Goal: Communication & Community: Answer question/provide support

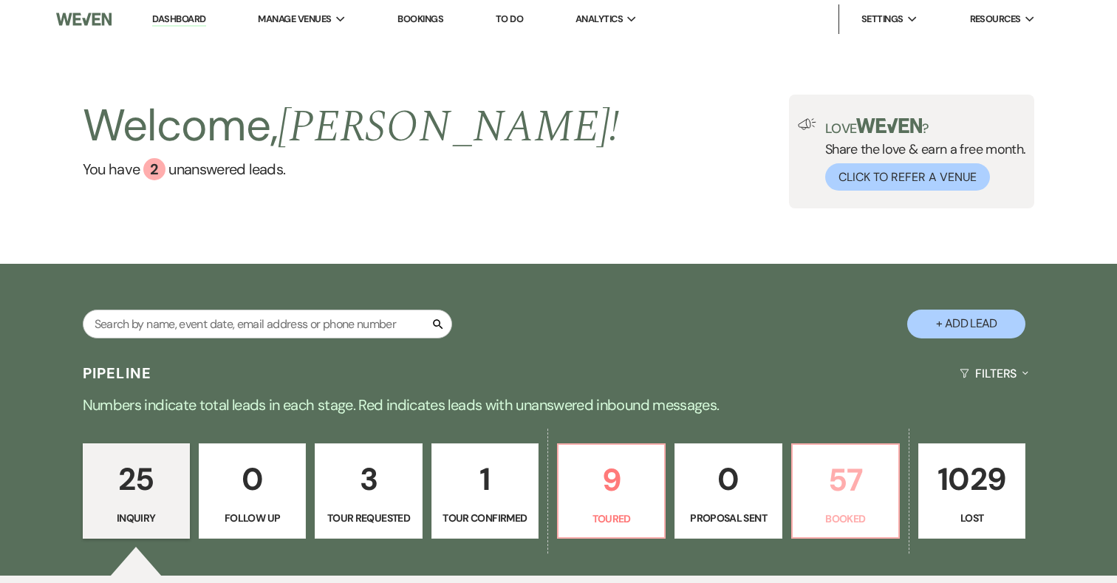
click at [856, 468] on p "57" at bounding box center [846, 479] width 88 height 49
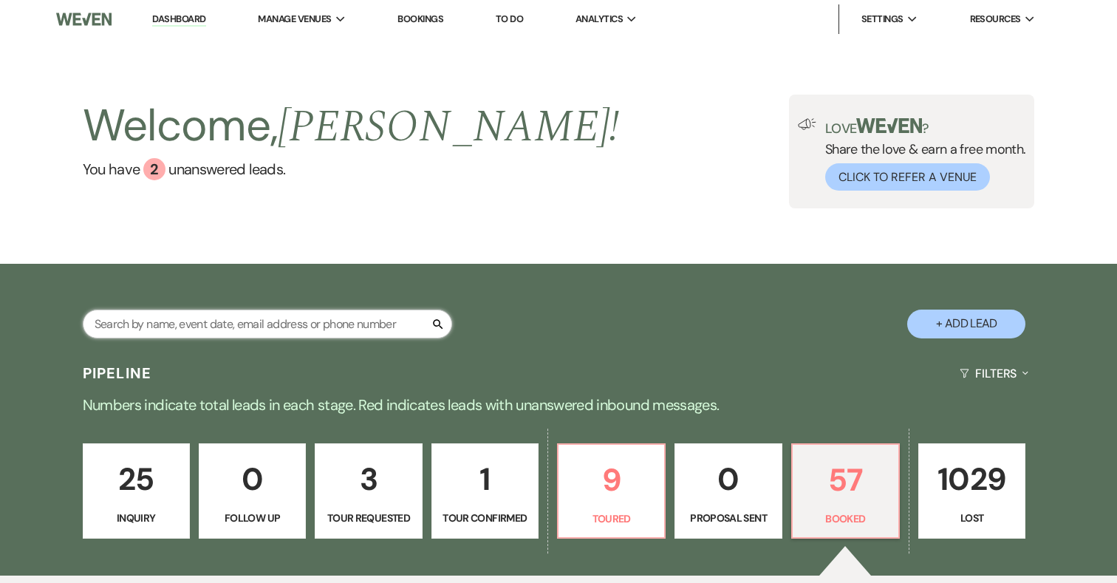
click at [154, 334] on input "text" at bounding box center [267, 324] width 369 height 29
paste input "kennedyniness@gmail.com"
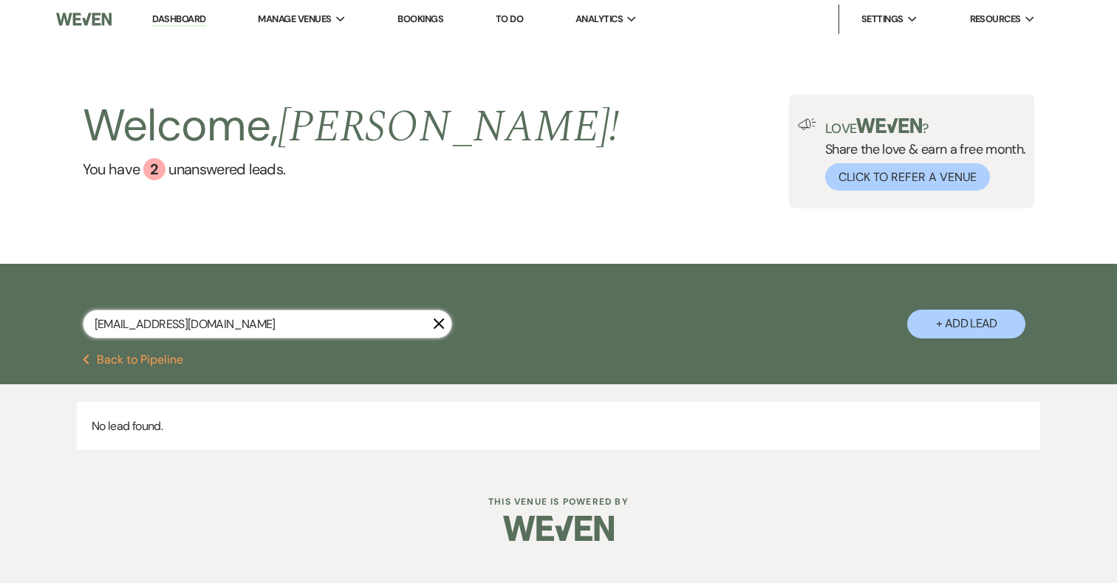
type input "kennedyniness@gmail.com"
click at [953, 327] on button "+ Add Lead" at bounding box center [966, 324] width 118 height 29
select select "698"
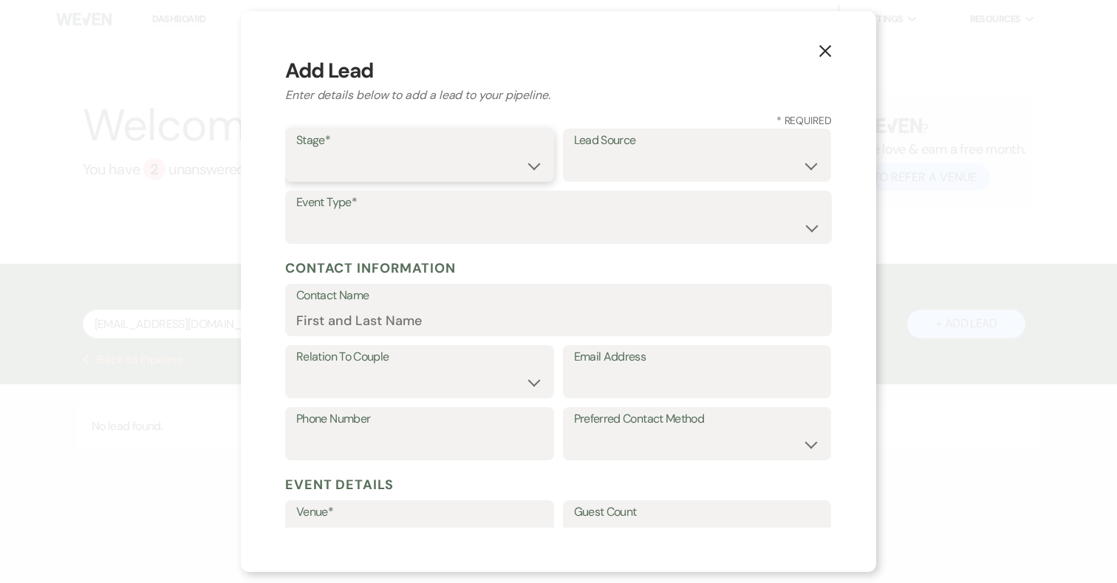
click at [401, 165] on select "Inquiry Follow Up Tour Requested Tour Confirmed Toured Proposal Sent Booked Lost" at bounding box center [419, 165] width 247 height 29
select select "1"
click at [635, 167] on select "Weven Venue Website Instagram Facebook Pinterest Google The Knot Wedding Wire H…" at bounding box center [697, 165] width 247 height 29
select select "17"
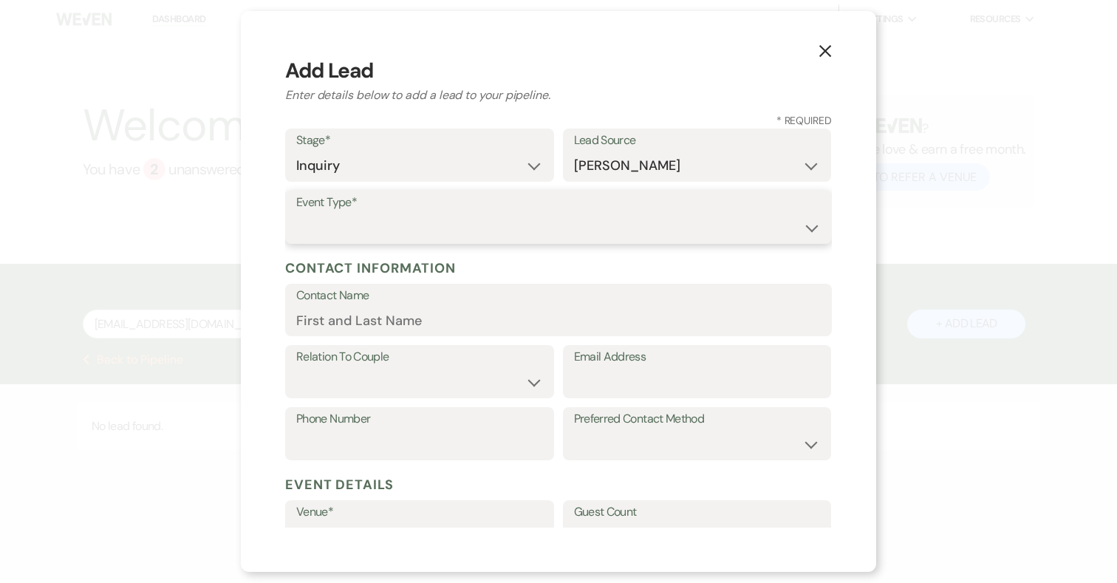
click at [370, 228] on select "Wedding Anniversary Party Baby Shower Bachelorette / Bachelor Party Birthday Pa…" at bounding box center [558, 228] width 525 height 29
select select "1"
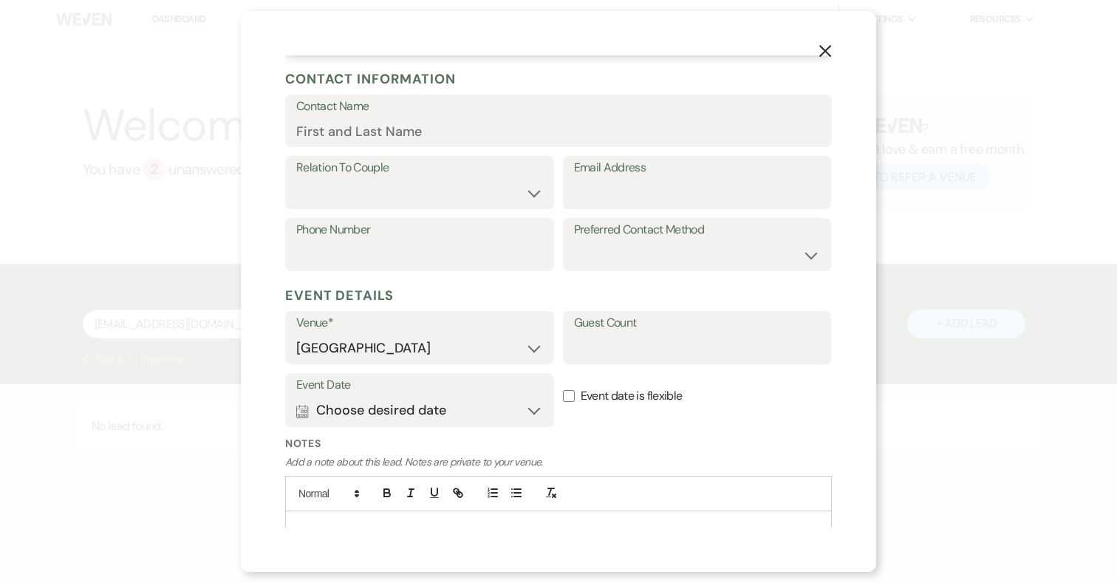
scroll to position [253, 0]
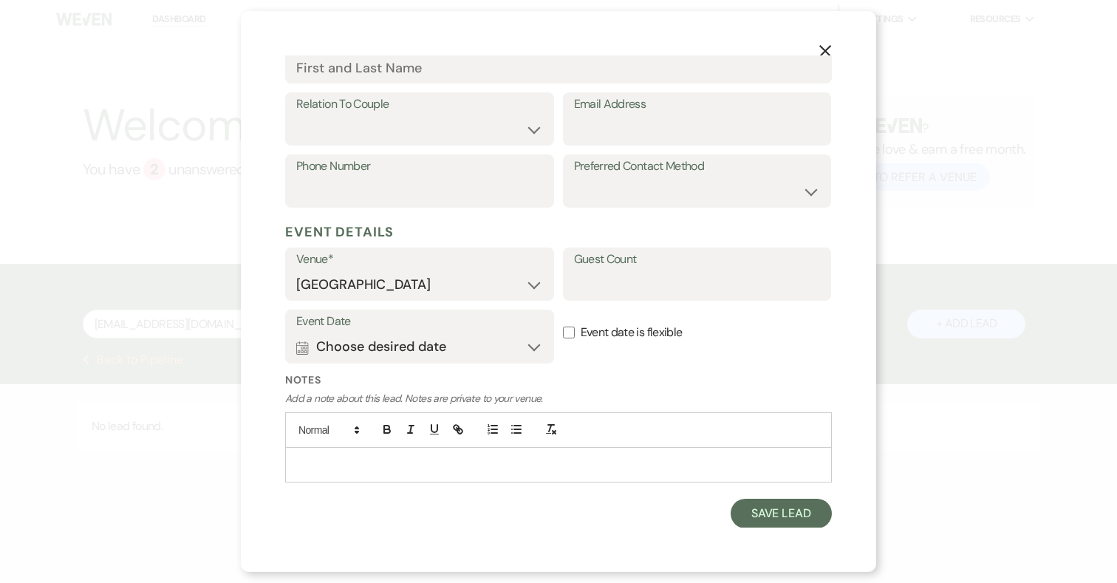
click at [508, 470] on p at bounding box center [558, 465] width 523 height 16
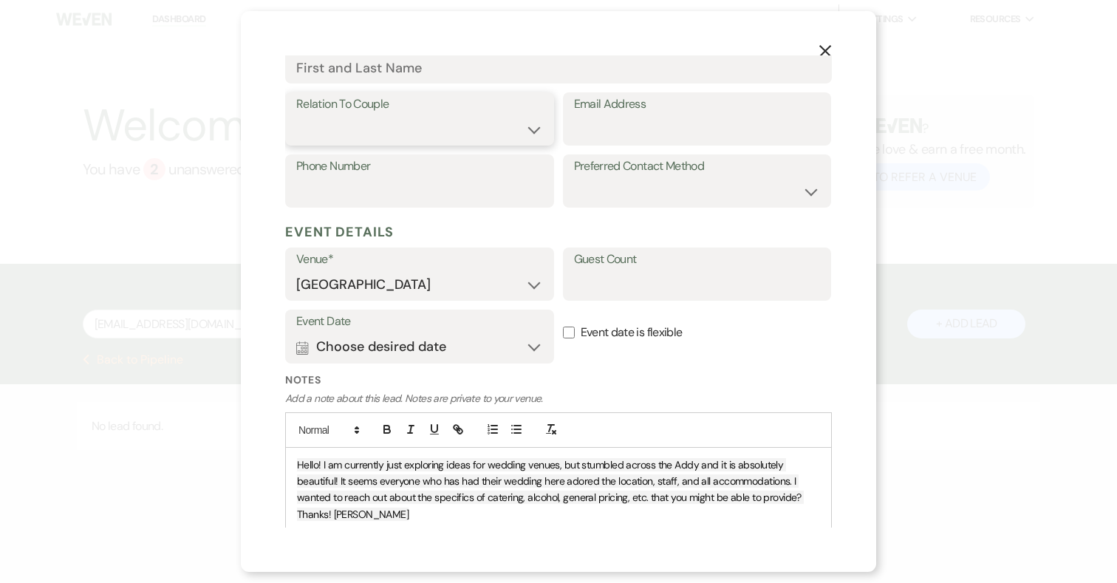
click at [344, 119] on select "Couple Planner Parent of Couple Family Member Friend Other" at bounding box center [419, 129] width 247 height 29
select select "1"
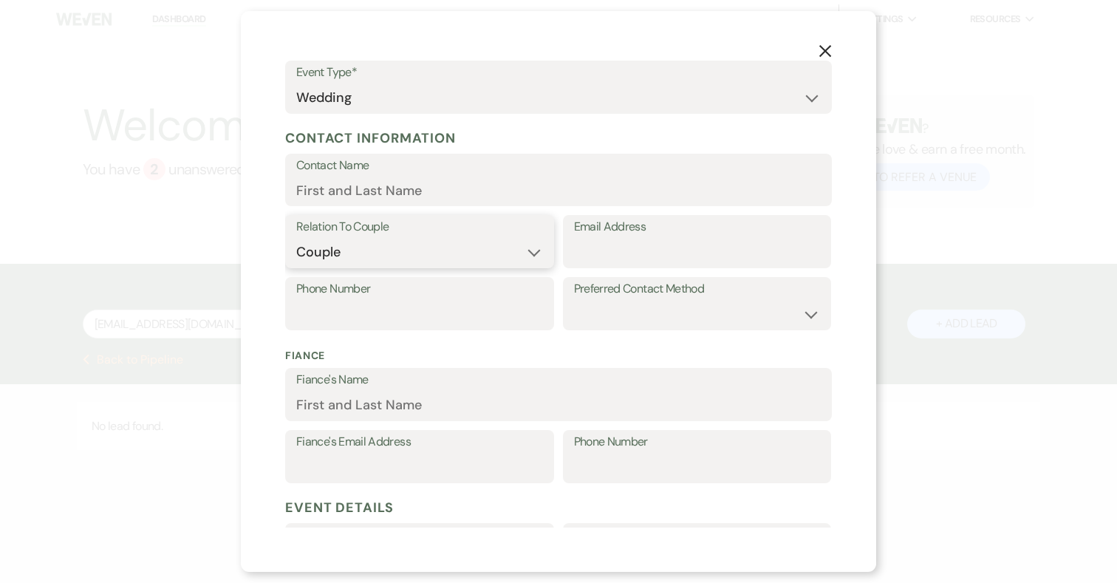
scroll to position [0, 0]
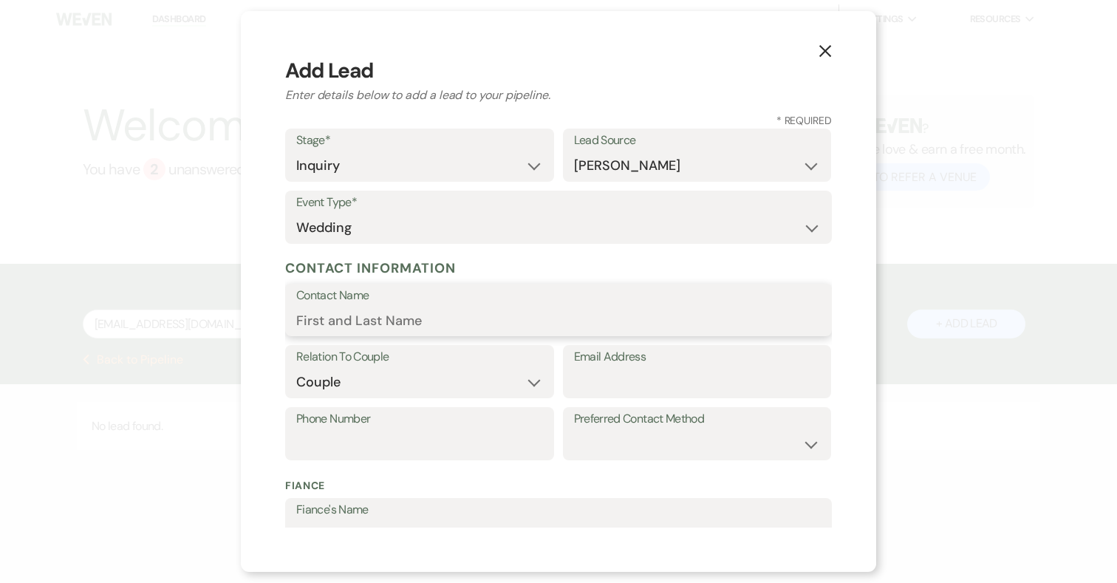
click at [340, 312] on input "Contact Name" at bounding box center [558, 320] width 525 height 29
paste input "kennedyniness@gmail.com"
click at [302, 319] on input "kennedyniness@gmail.com" at bounding box center [558, 320] width 525 height 29
click at [349, 322] on input "Kennedyniness@gmail.com" at bounding box center [558, 320] width 525 height 29
drag, startPoint x: 396, startPoint y: 321, endPoint x: 621, endPoint y: 279, distance: 228.4
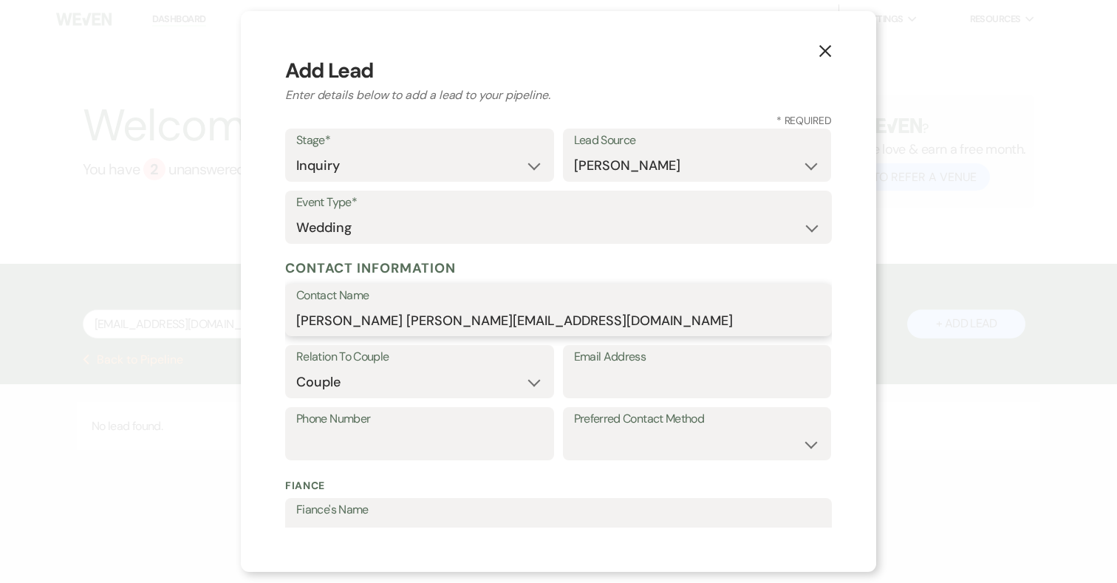
click at [621, 279] on form "Stage* Inquiry Follow Up Tour Requested Tour Confirmed Toured Proposal Sent Boo…" at bounding box center [558, 556] width 547 height 855
drag, startPoint x: 528, startPoint y: 324, endPoint x: 397, endPoint y: 327, distance: 130.8
click at [397, 327] on input "Kennedy Niness@gmail.com" at bounding box center [558, 320] width 525 height 29
type input "Kennedy Niness"
click at [592, 372] on input "Email Address" at bounding box center [697, 382] width 247 height 29
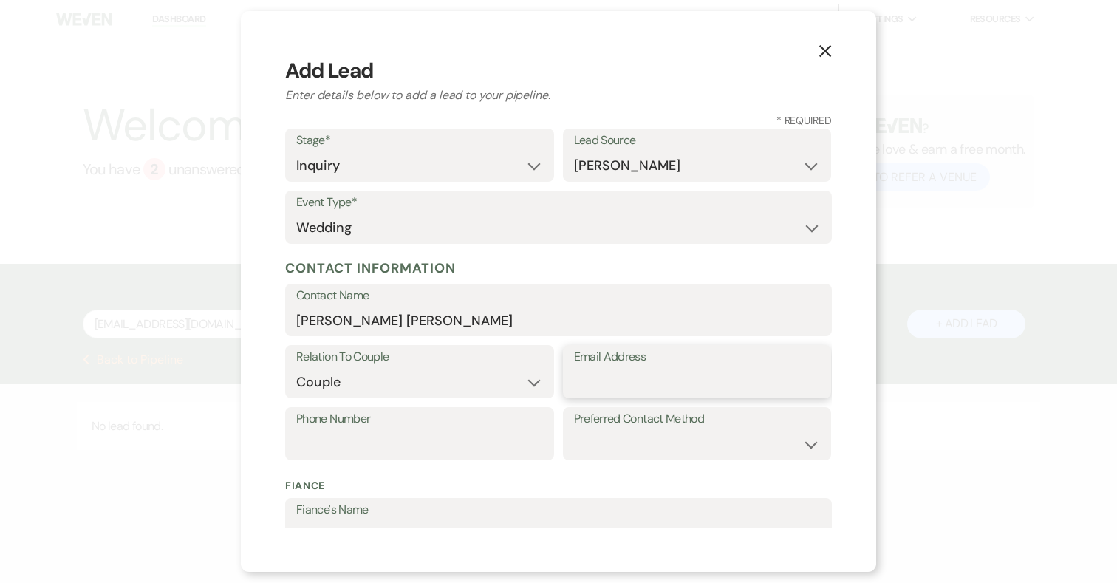
paste input "kennedyniness@gmail.com"
type input "kennedyniness@gmail.com"
click at [517, 468] on div "Phone Number Preferred Contact Method Email Phone Text" at bounding box center [558, 438] width 547 height 62
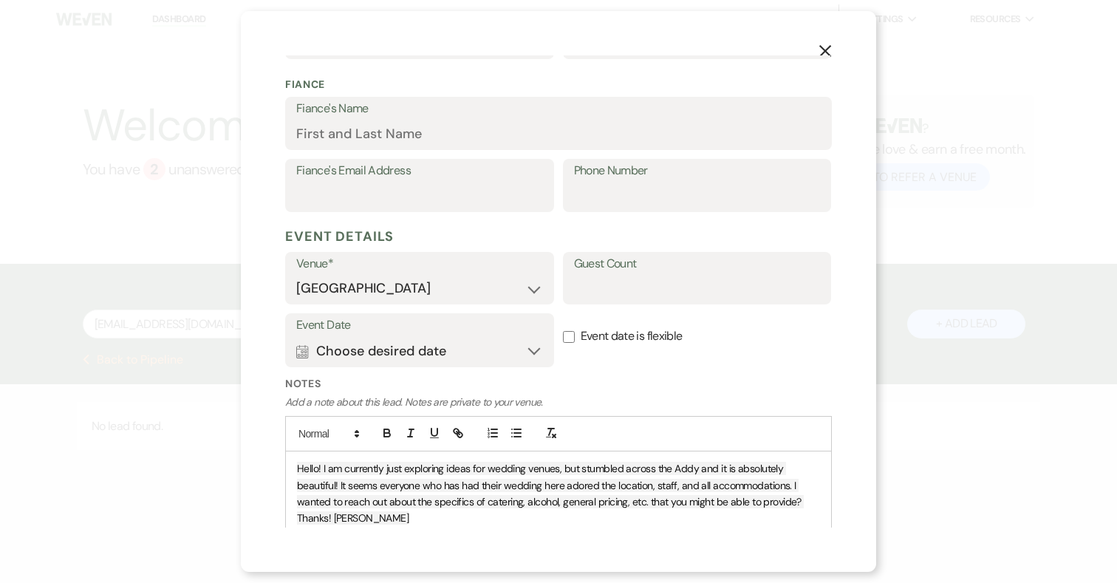
scroll to position [455, 0]
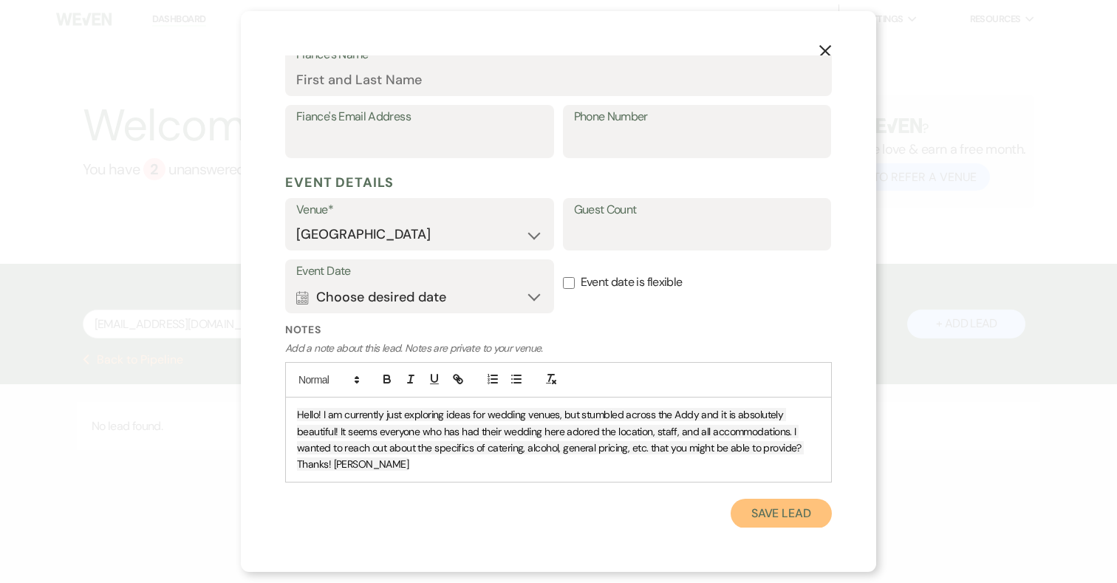
click at [779, 513] on button "Save Lead" at bounding box center [781, 514] width 101 height 30
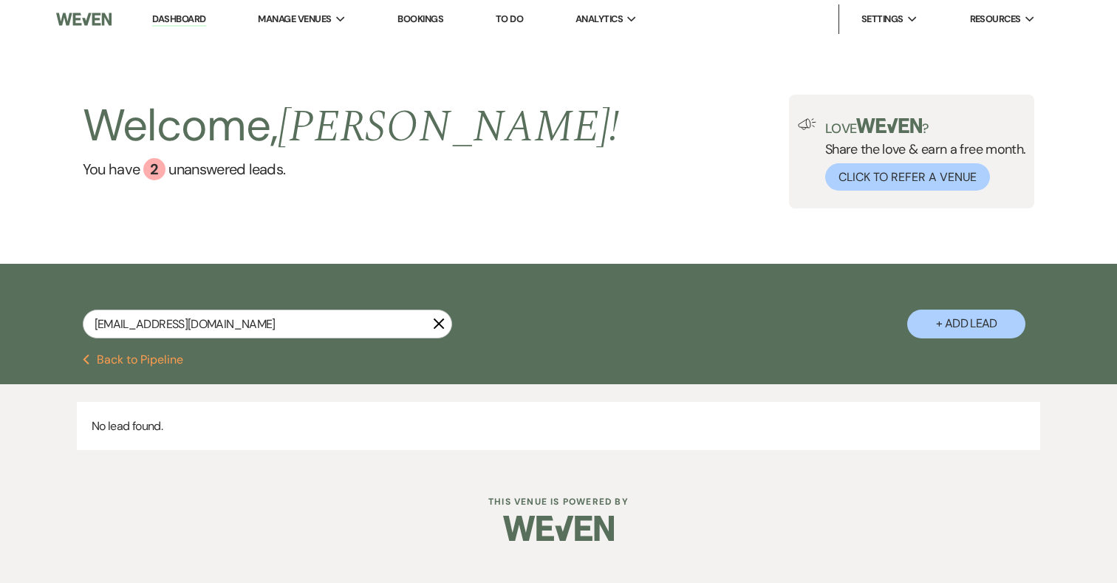
click at [98, 364] on button "Previous Back to Pipeline" at bounding box center [133, 360] width 101 height 12
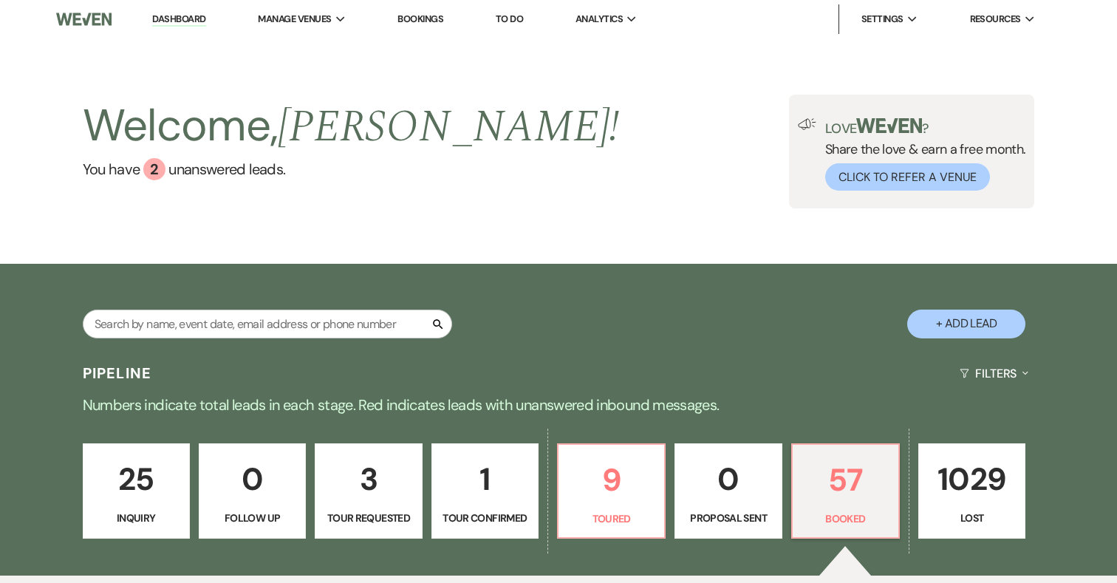
click at [148, 480] on p "25" at bounding box center [136, 478] width 88 height 49
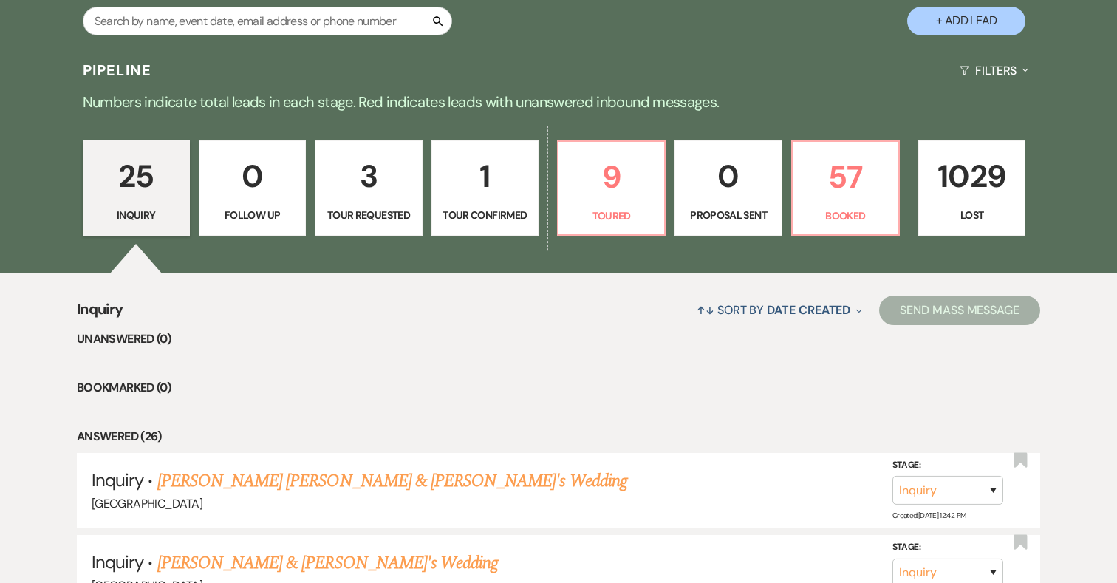
scroll to position [354, 0]
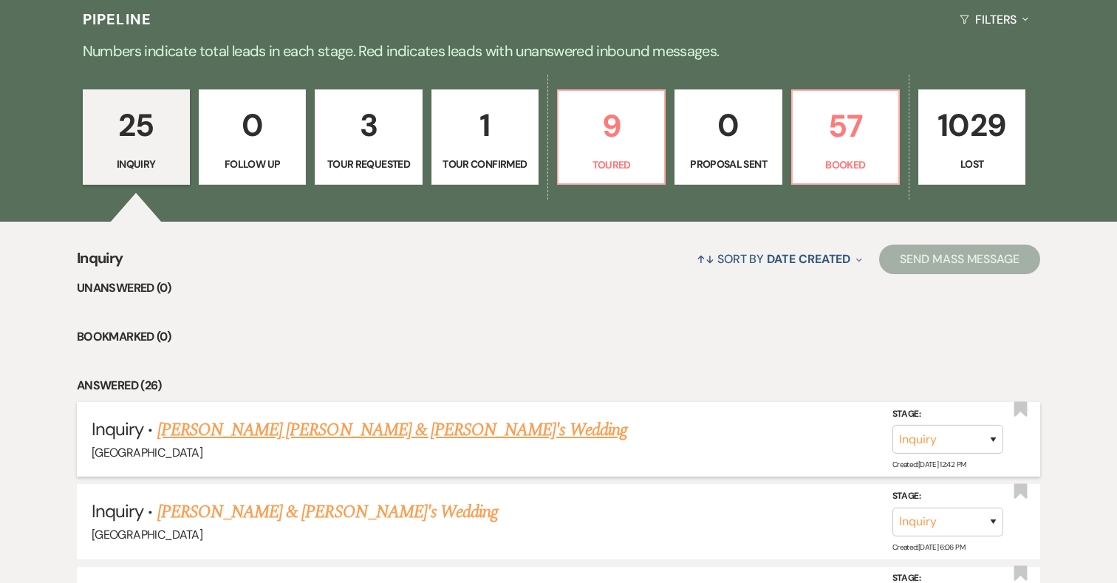
click at [195, 431] on link "Kennedy Niness & Fiance's Wedding" at bounding box center [392, 430] width 470 height 27
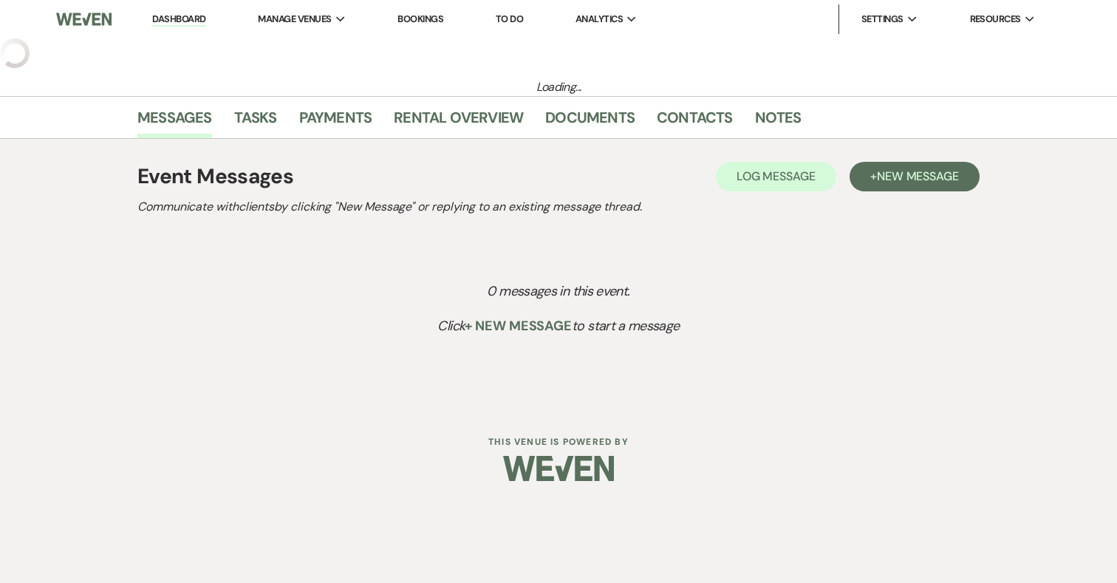
select select "17"
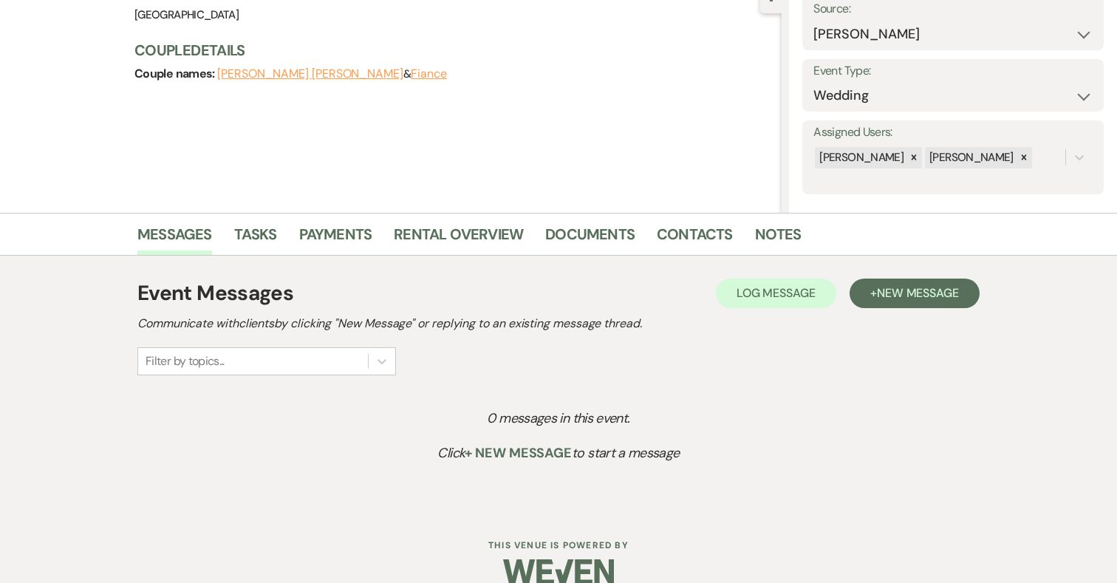
scroll to position [182, 0]
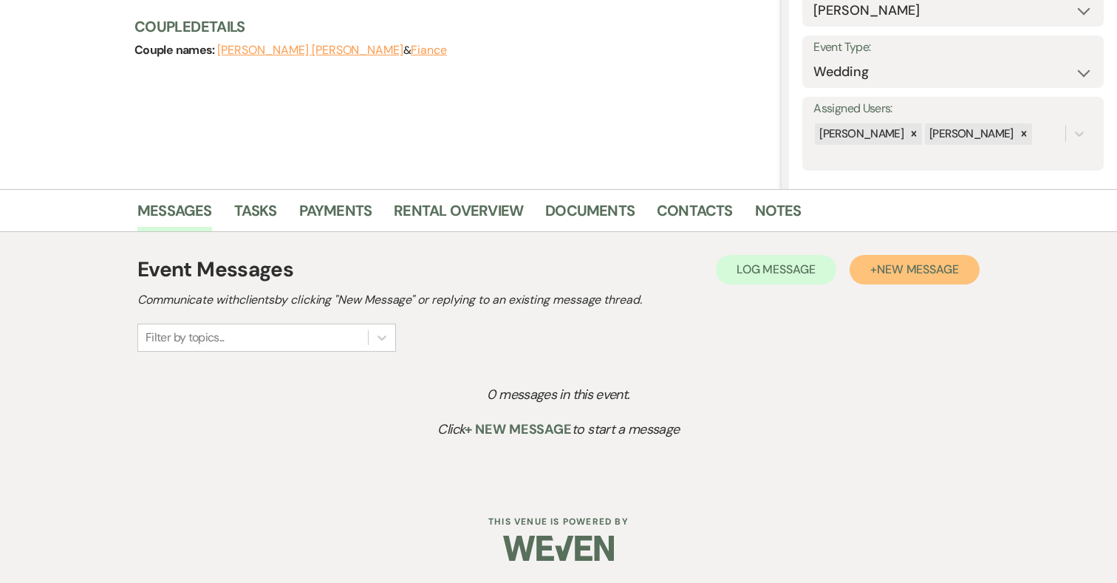
click at [953, 273] on span "New Message" at bounding box center [918, 270] width 82 height 16
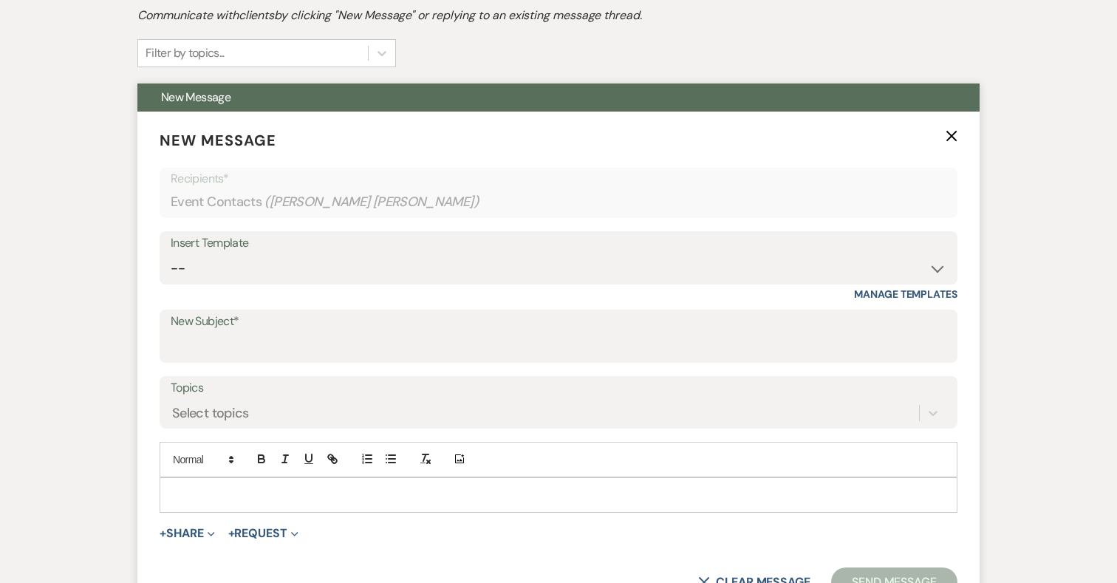
scroll to position [530, 0]
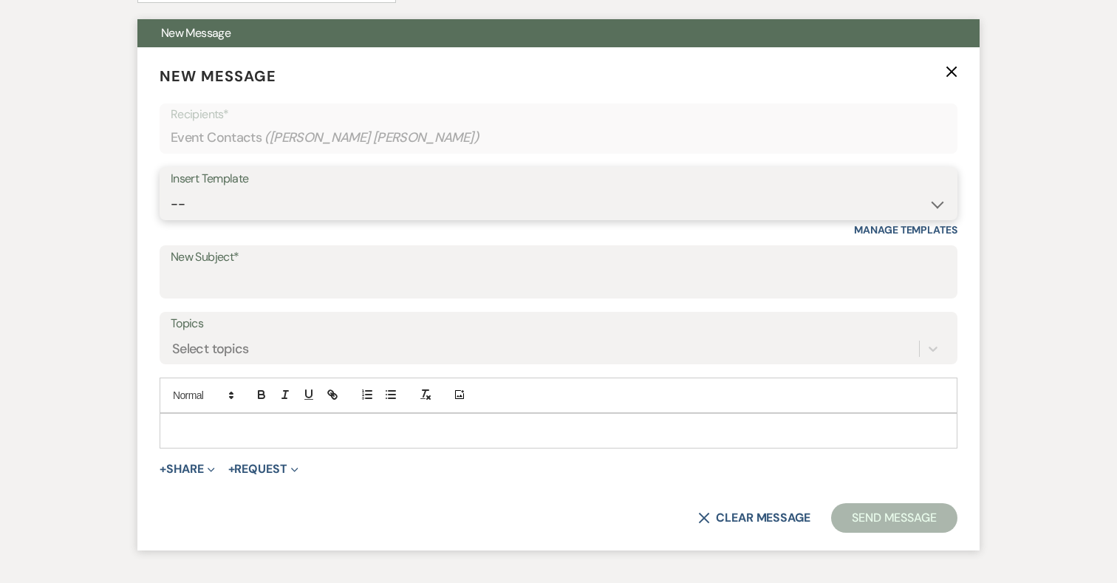
click at [342, 196] on select "-- 2024-25 Follow Up Buy Out Details Menu Tasting Invite Booking Email 2025-Wed…" at bounding box center [559, 204] width 776 height 29
select select "5321"
type input "Addy Sea Wedding Package"
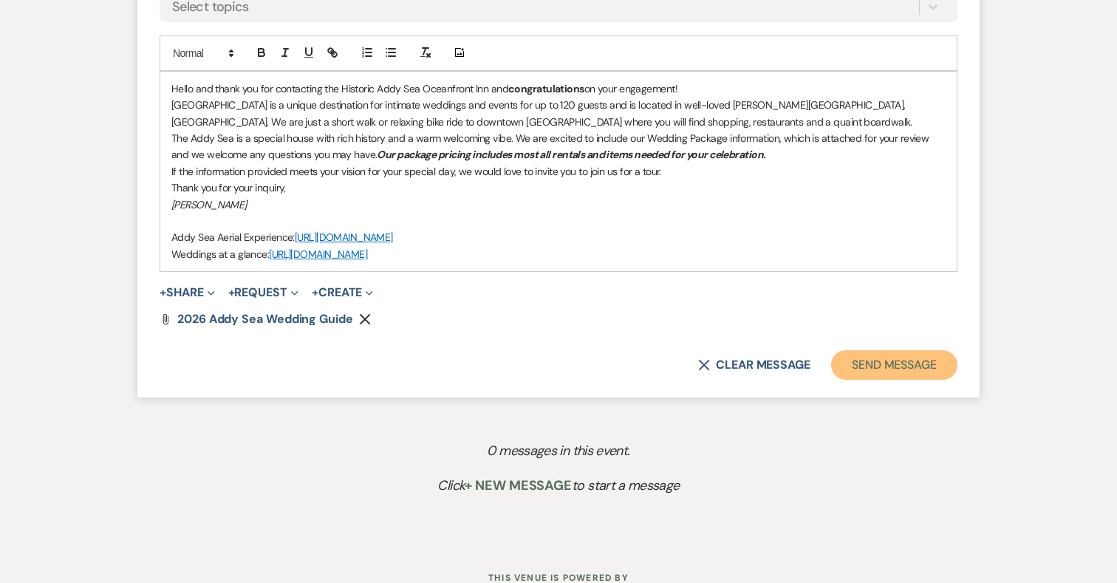
click at [884, 365] on button "Send Message" at bounding box center [894, 365] width 126 height 30
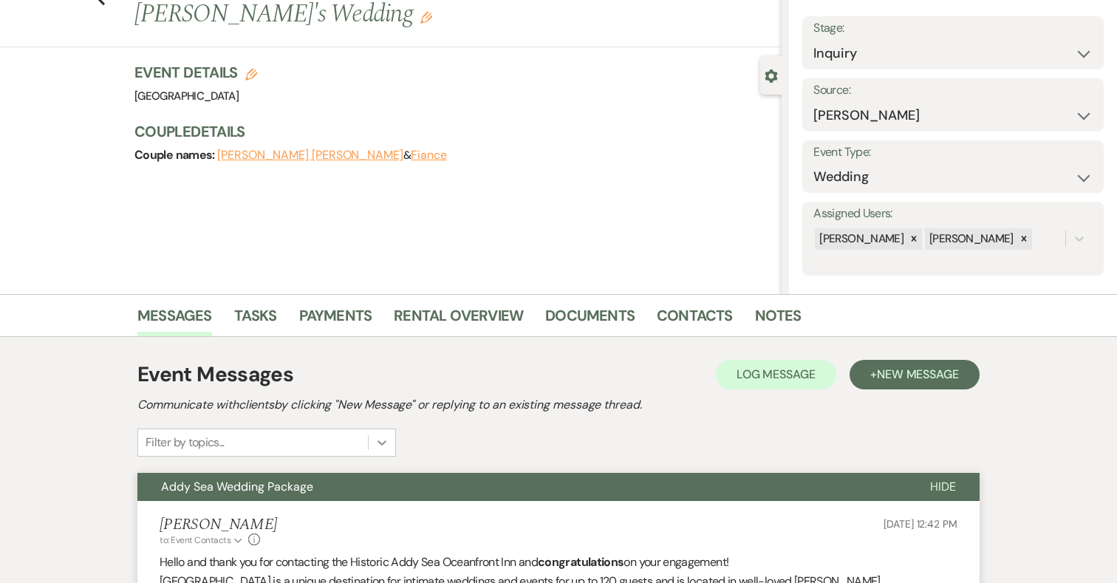
scroll to position [0, 0]
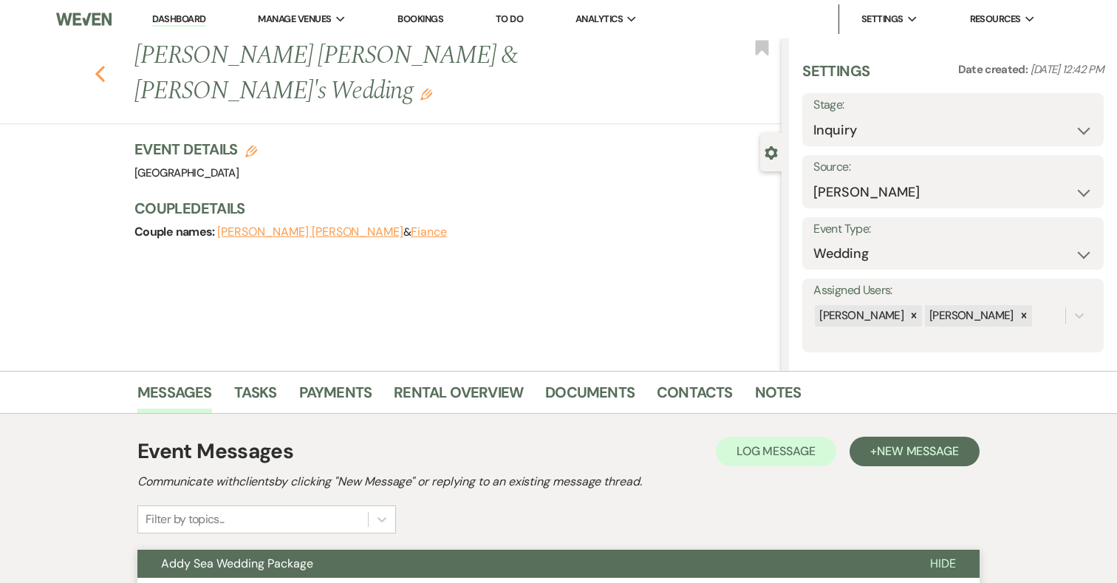
click at [96, 65] on icon "Previous" at bounding box center [100, 74] width 11 height 18
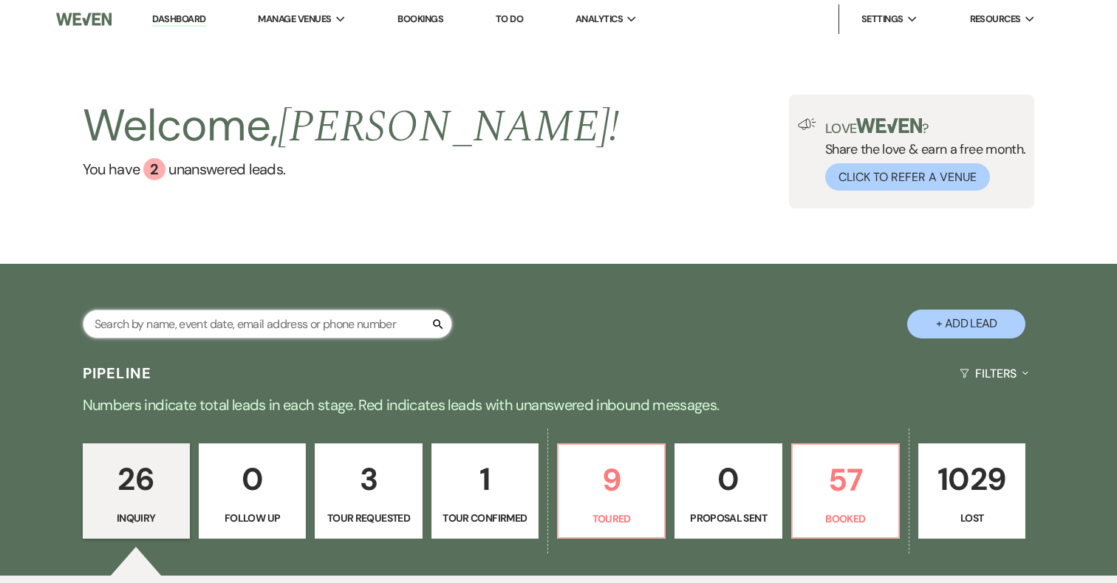
click at [209, 329] on input "text" at bounding box center [267, 324] width 369 height 29
paste input "audreypierce@gmail.com"
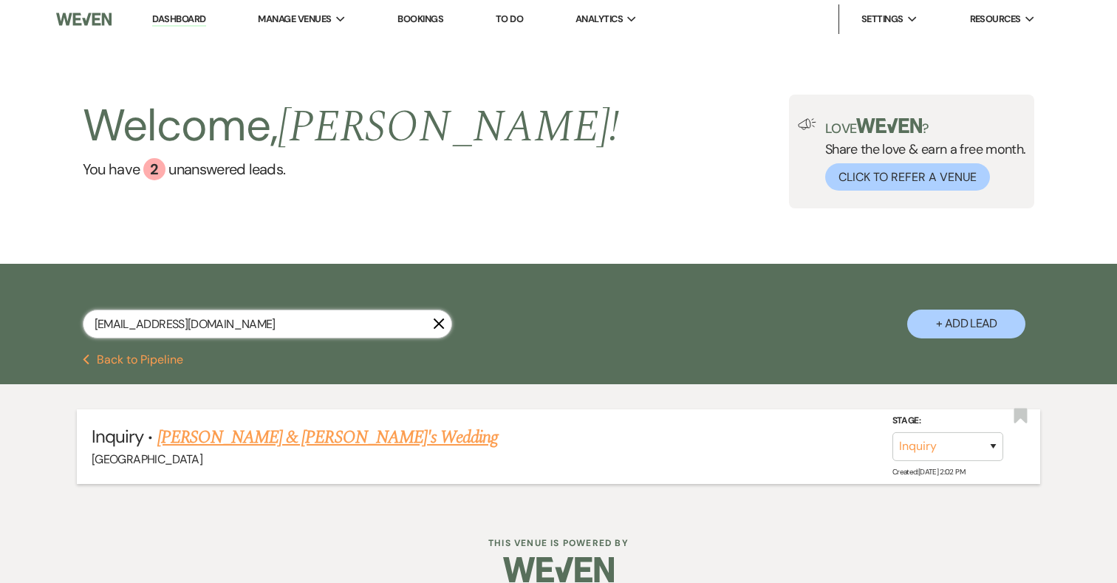
type input "audreypierce@gmail.com"
click at [330, 438] on link "Audrey Pierce & Fiance's Wedding" at bounding box center [327, 437] width 341 height 27
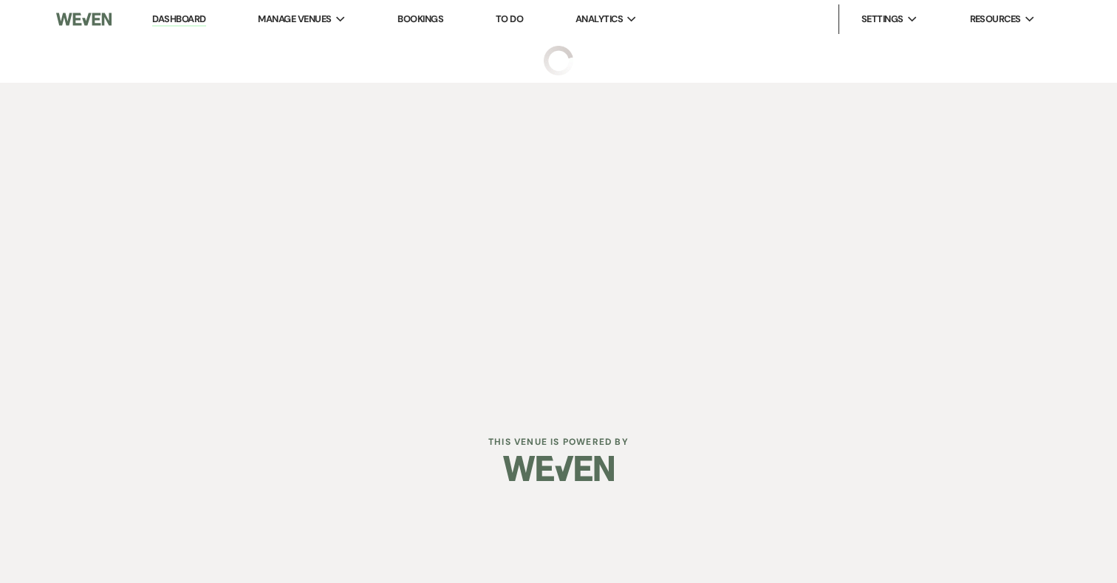
select select "17"
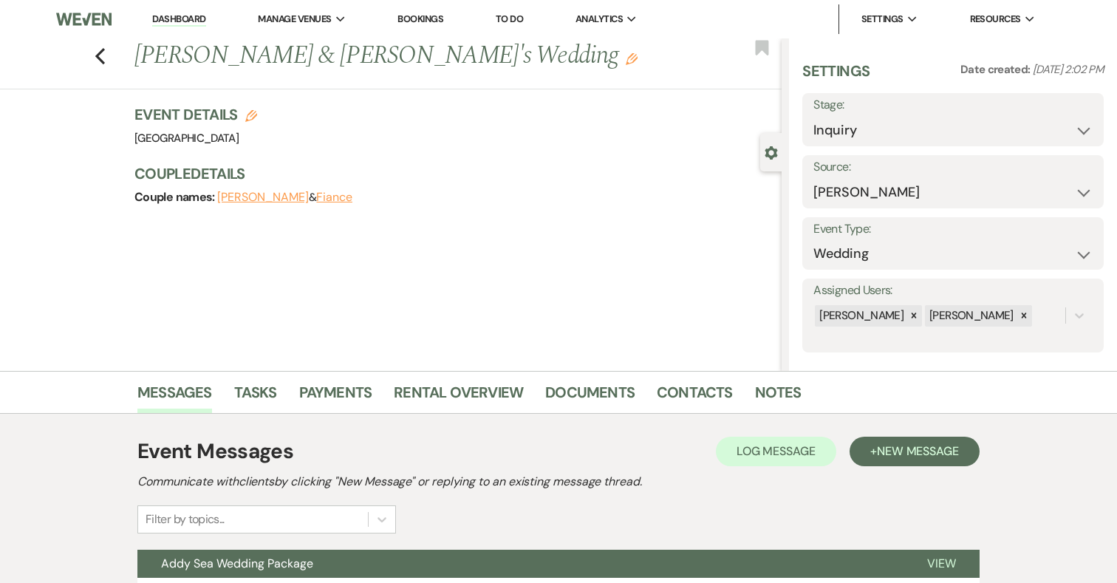
scroll to position [137, 0]
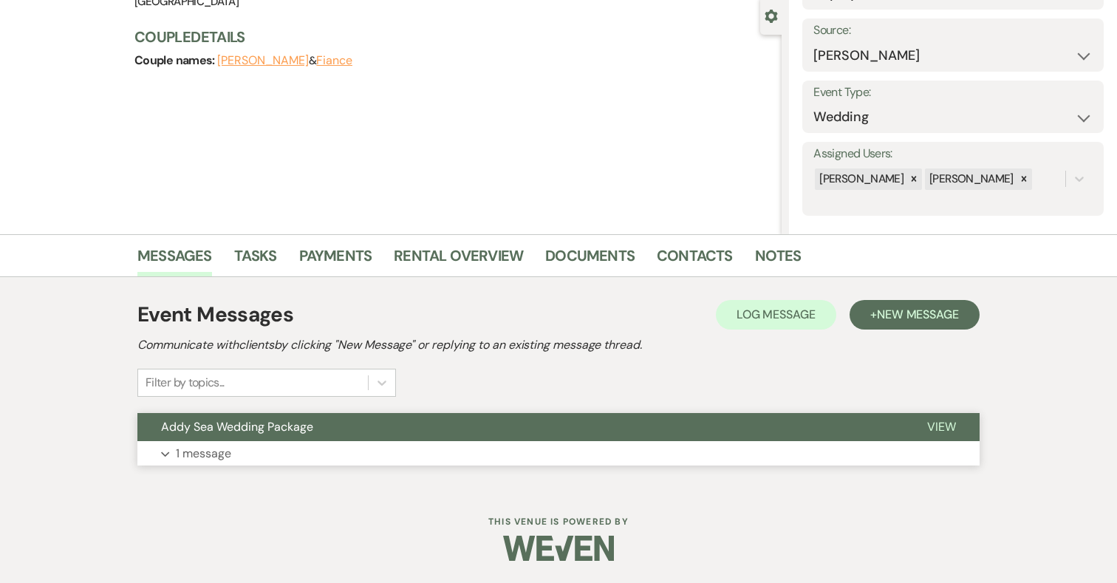
click at [600, 442] on button "Expand 1 message" at bounding box center [558, 453] width 842 height 25
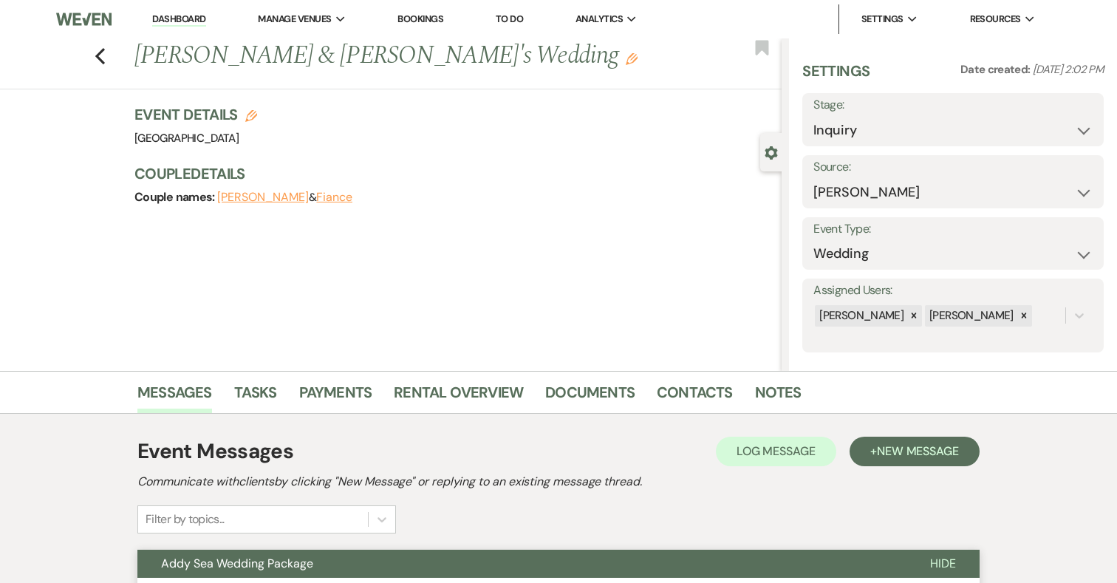
scroll to position [1, 0]
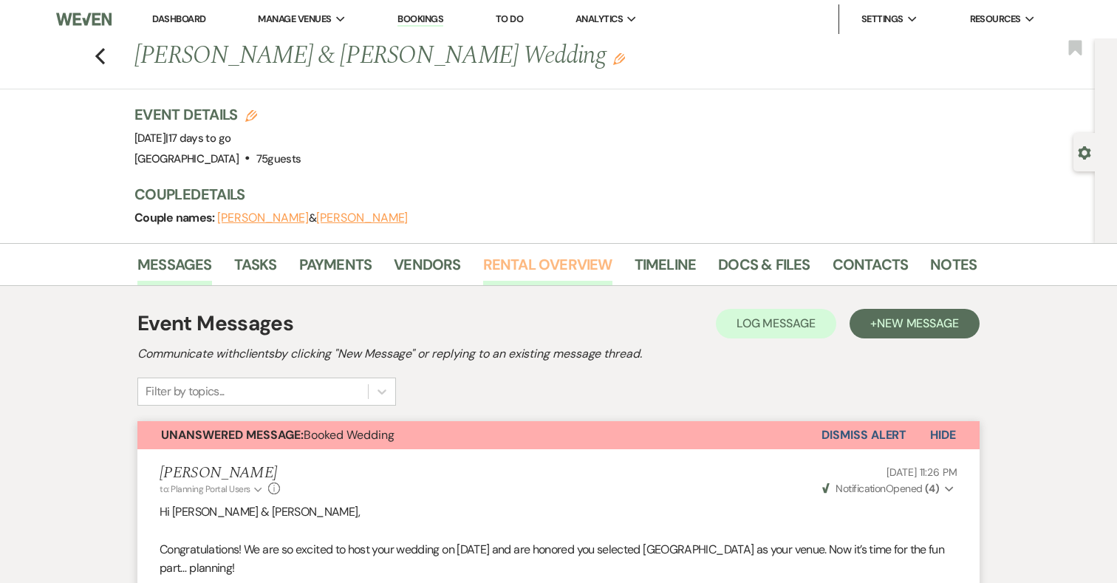
click at [526, 267] on link "Rental Overview" at bounding box center [547, 269] width 129 height 33
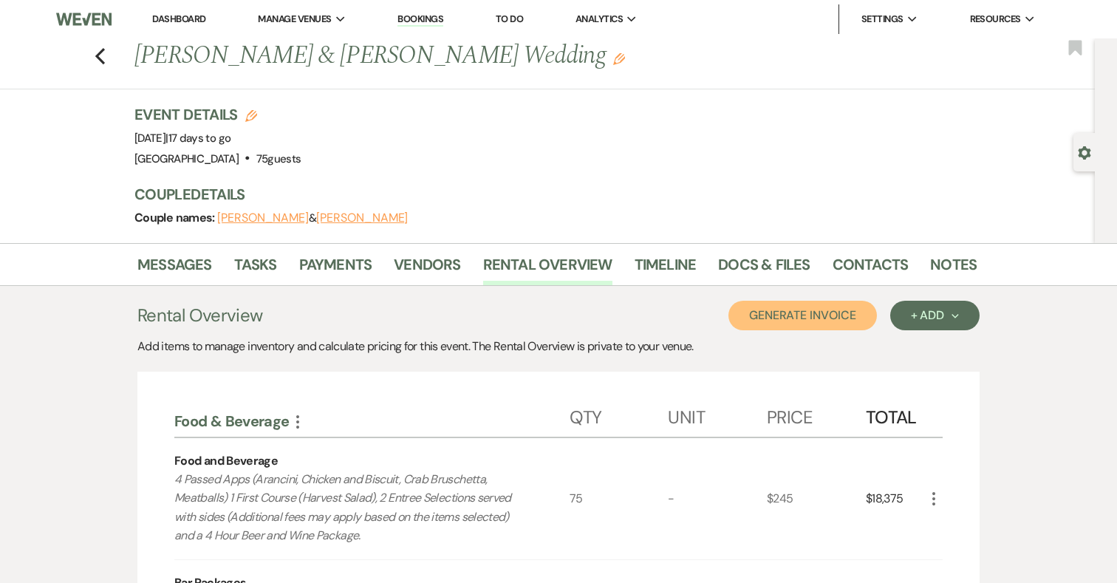
click at [810, 311] on button "Generate Invoice" at bounding box center [802, 316] width 148 height 30
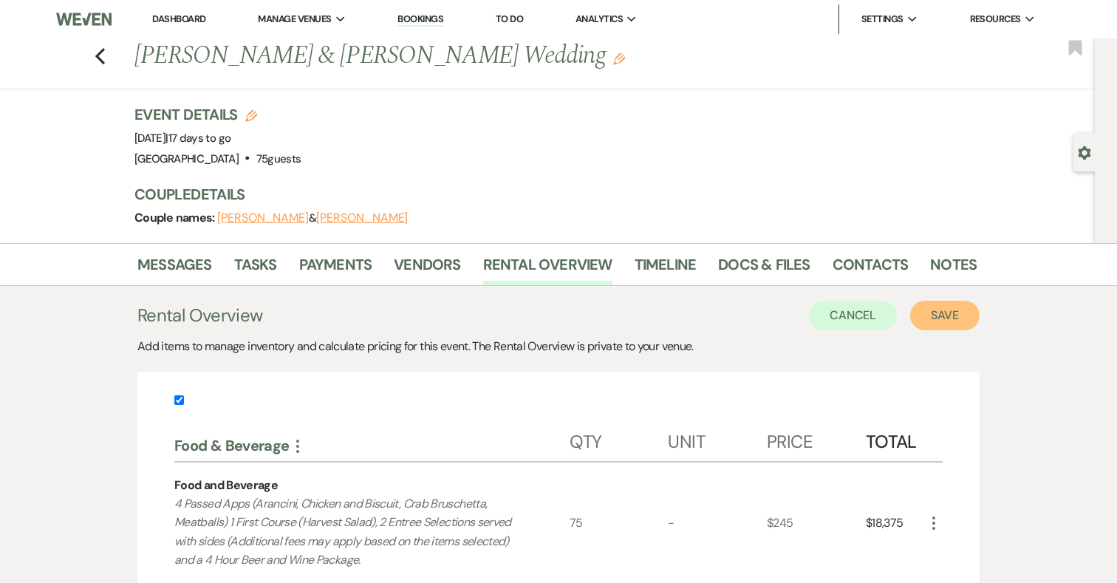
click at [942, 315] on button "Save" at bounding box center [944, 316] width 69 height 30
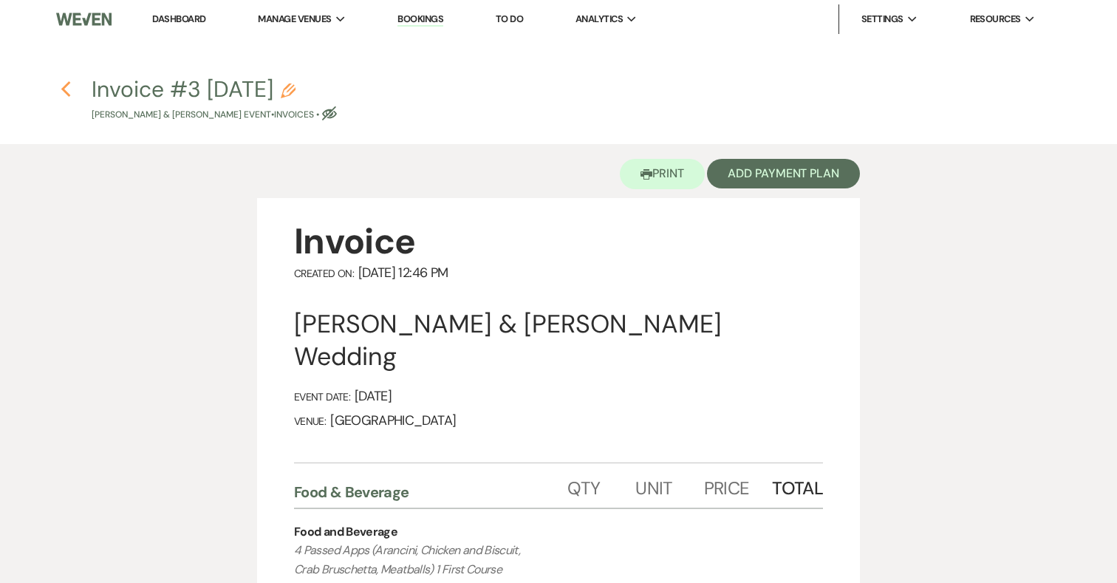
click at [64, 86] on use "button" at bounding box center [66, 89] width 10 height 16
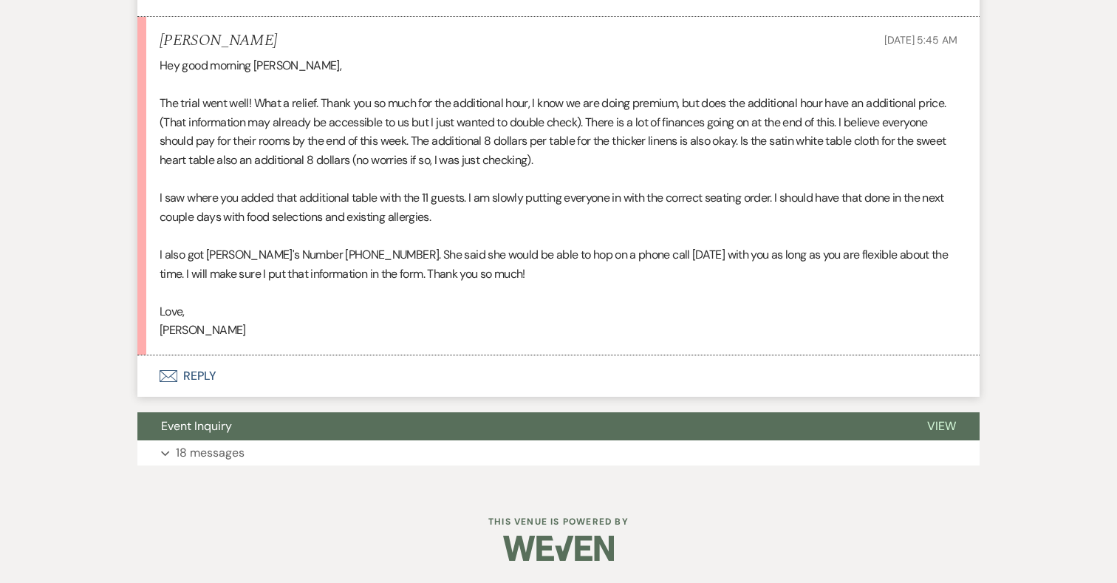
scroll to position [11302, 0]
click at [200, 373] on button "Envelope Reply" at bounding box center [558, 375] width 842 height 41
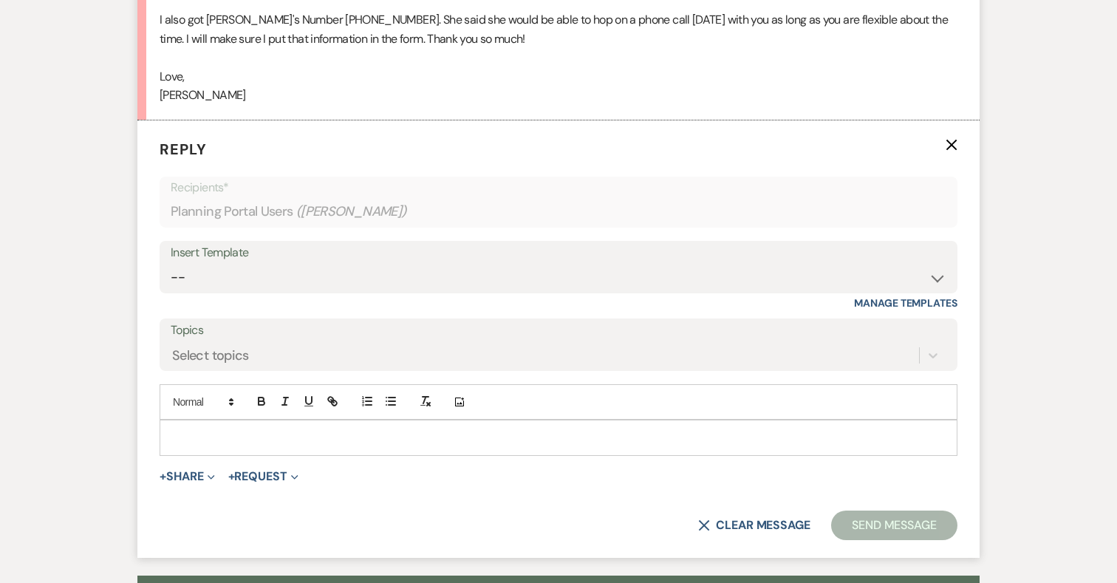
scroll to position [11519, 0]
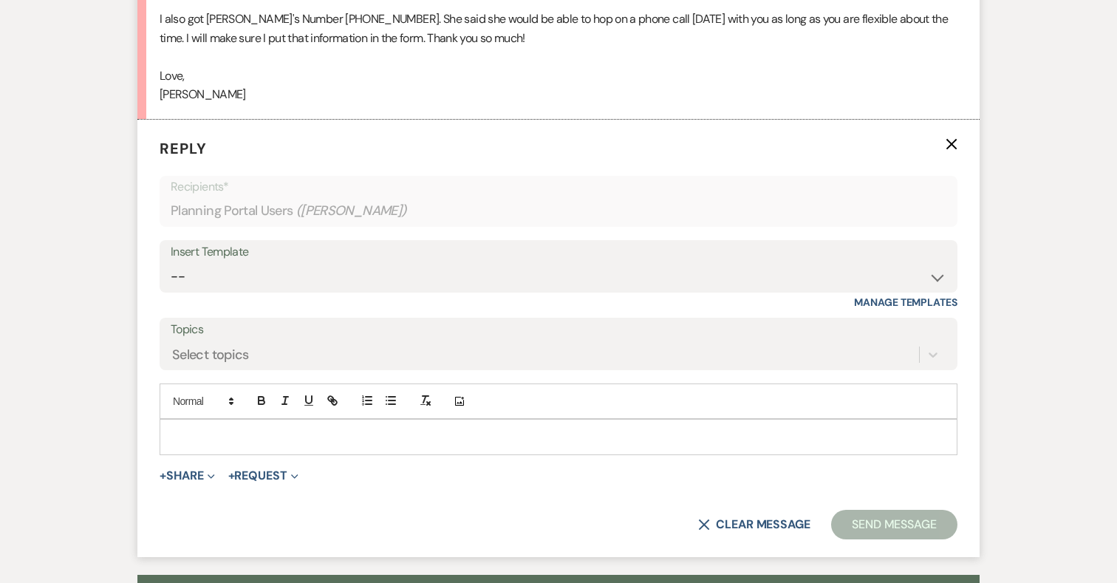
click at [287, 444] on div at bounding box center [558, 437] width 796 height 34
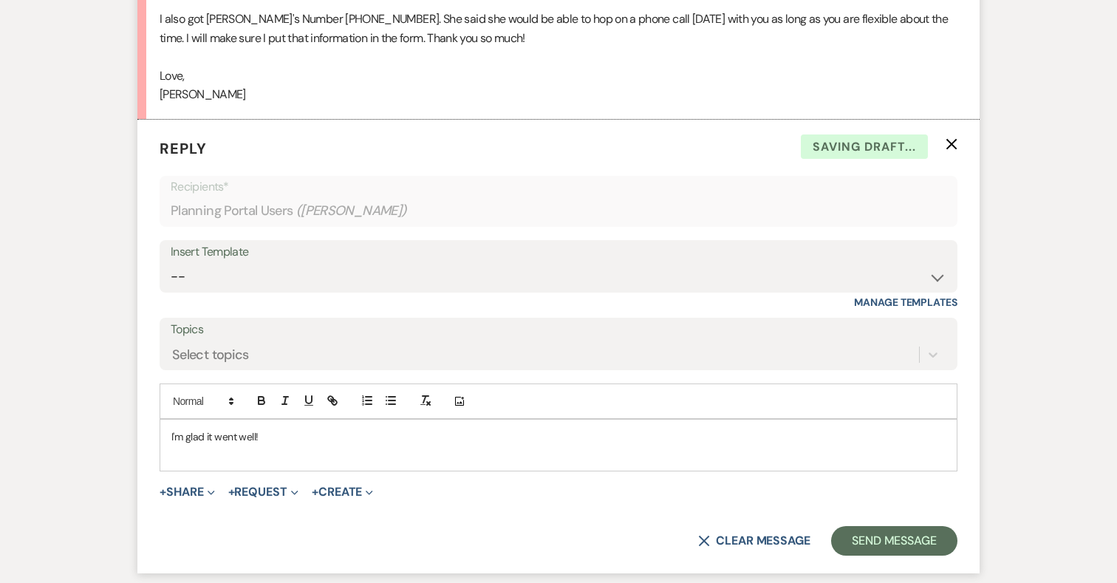
click at [168, 453] on div "I'm glad it went well!" at bounding box center [558, 445] width 796 height 51
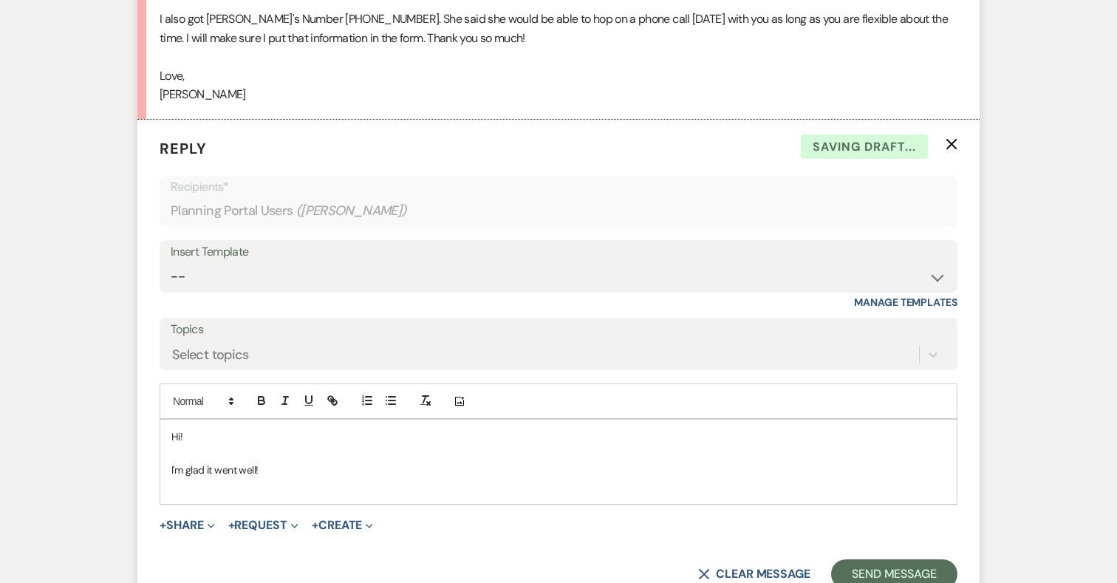
click at [273, 478] on p "I'm glad it went well!" at bounding box center [558, 470] width 774 height 16
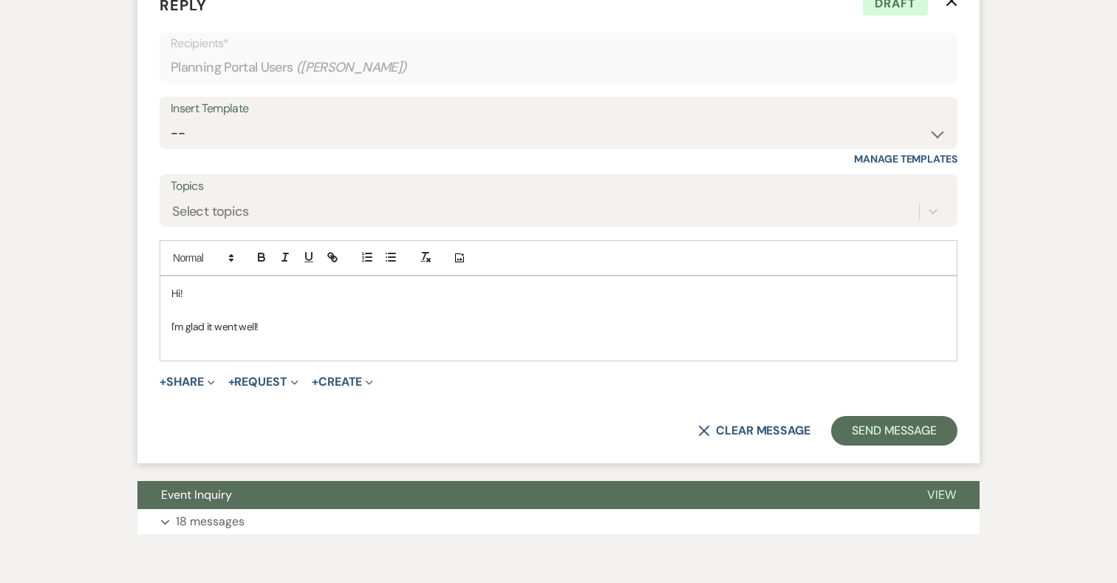
scroll to position [11695, 0]
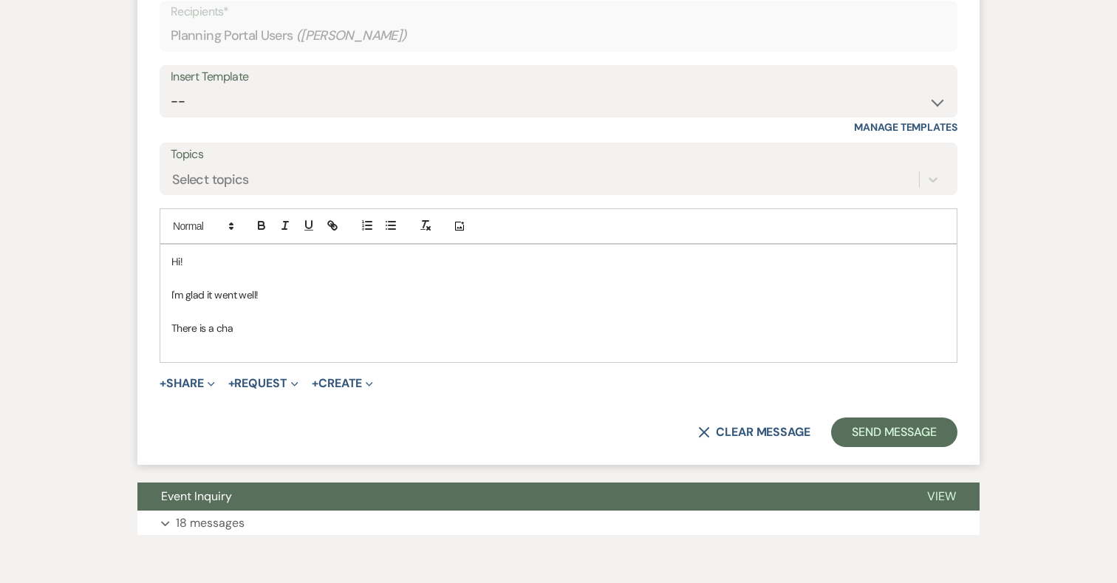
click at [262, 303] on p "I'm glad it went well!" at bounding box center [558, 295] width 774 height 16
click at [242, 336] on p "There is a cha" at bounding box center [558, 328] width 774 height 16
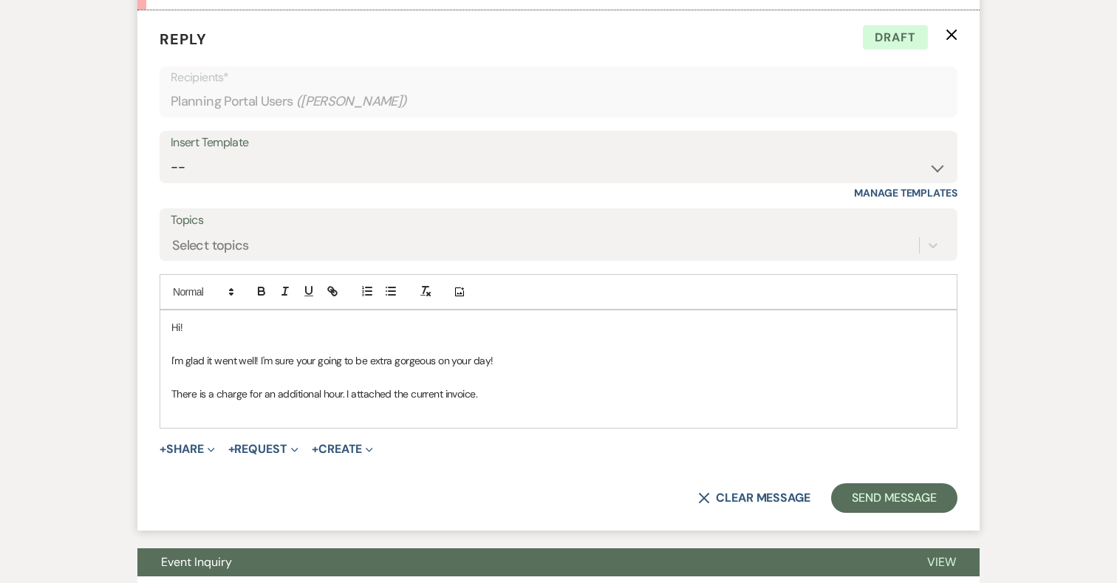
scroll to position [11638, 0]
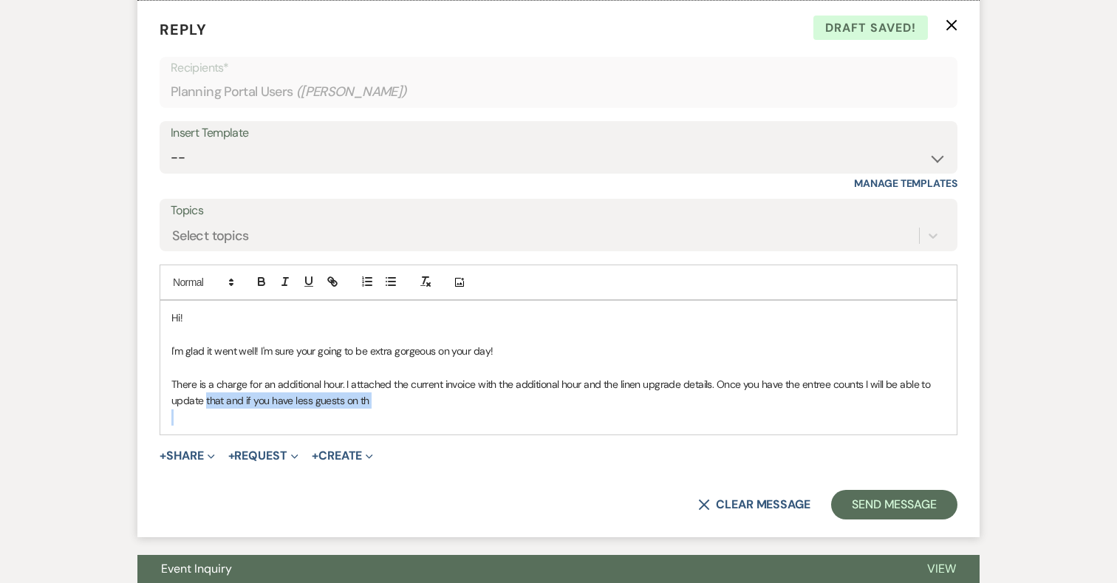
drag, startPoint x: 206, startPoint y: 417, endPoint x: 422, endPoint y: 427, distance: 216.0
click at [423, 434] on div "Hi! I'm glad it went well! I'm sure your going to be extra gorgeous on your day…" at bounding box center [558, 368] width 796 height 134
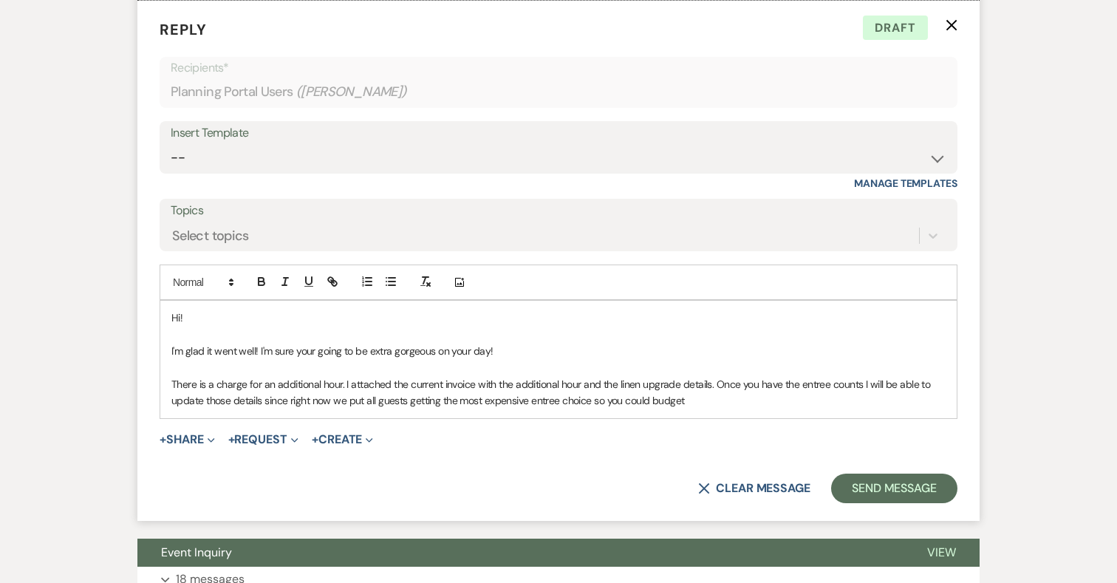
click at [581, 401] on p "There is a charge for an additional hour. I attached the current invoice with t…" at bounding box center [558, 392] width 774 height 33
click at [511, 401] on p "There is a charge for an additional hour. I attached the current invoice with t…" at bounding box center [558, 392] width 774 height 33
click at [731, 409] on p "There is a charge for an additional hour. I attached the current invoice with t…" at bounding box center [558, 392] width 774 height 33
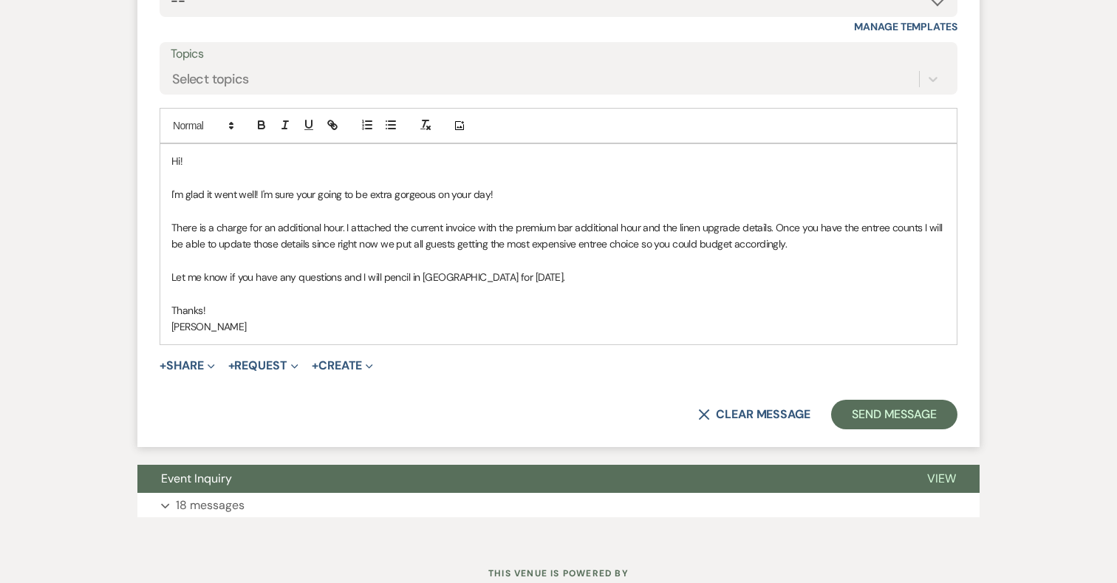
scroll to position [11865, 0]
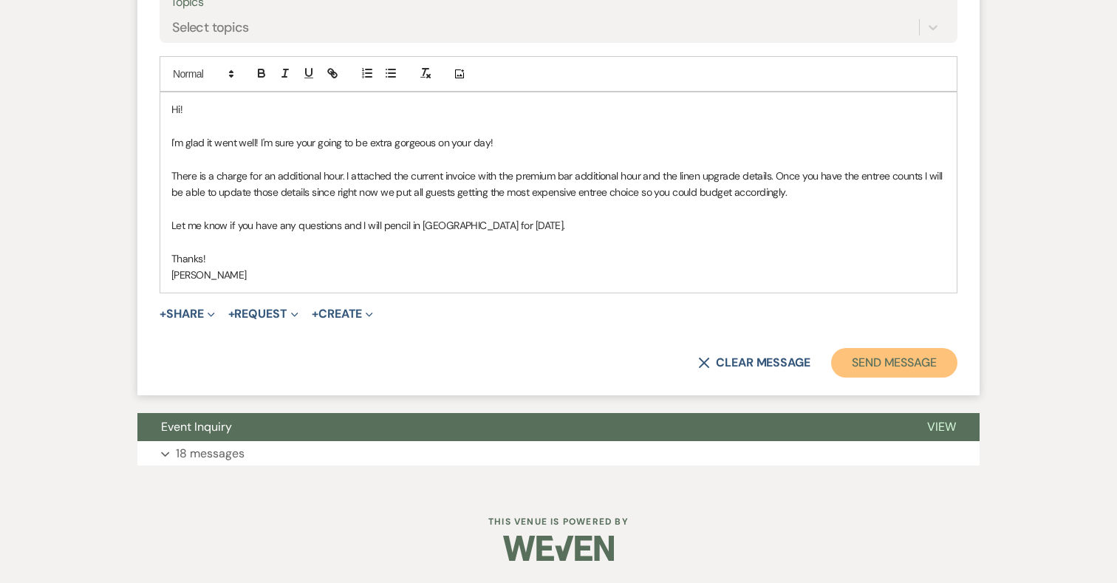
click at [904, 360] on button "Send Message" at bounding box center [894, 363] width 126 height 30
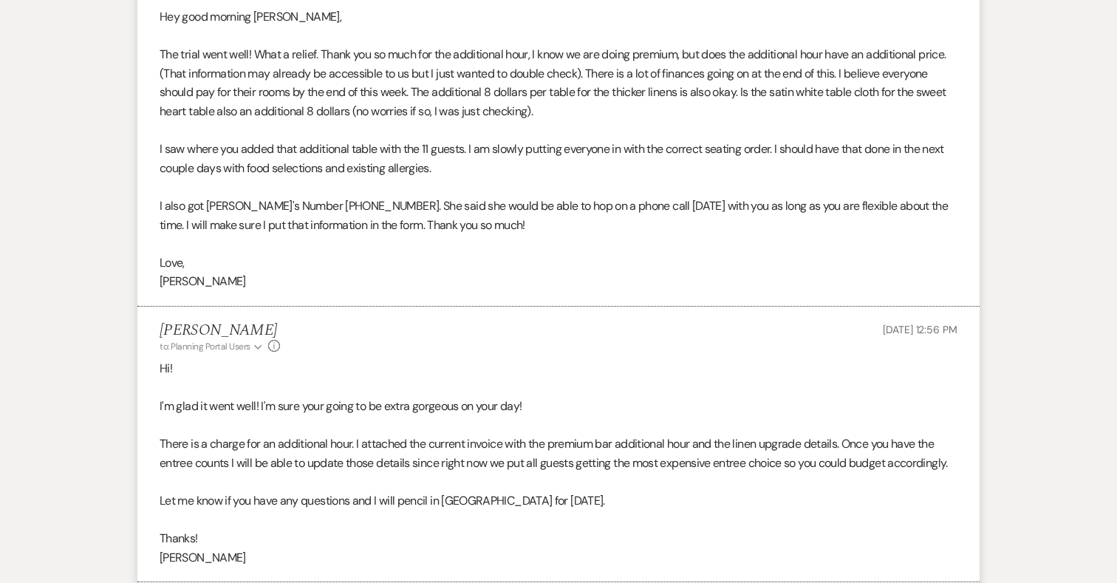
scroll to position [11579, 0]
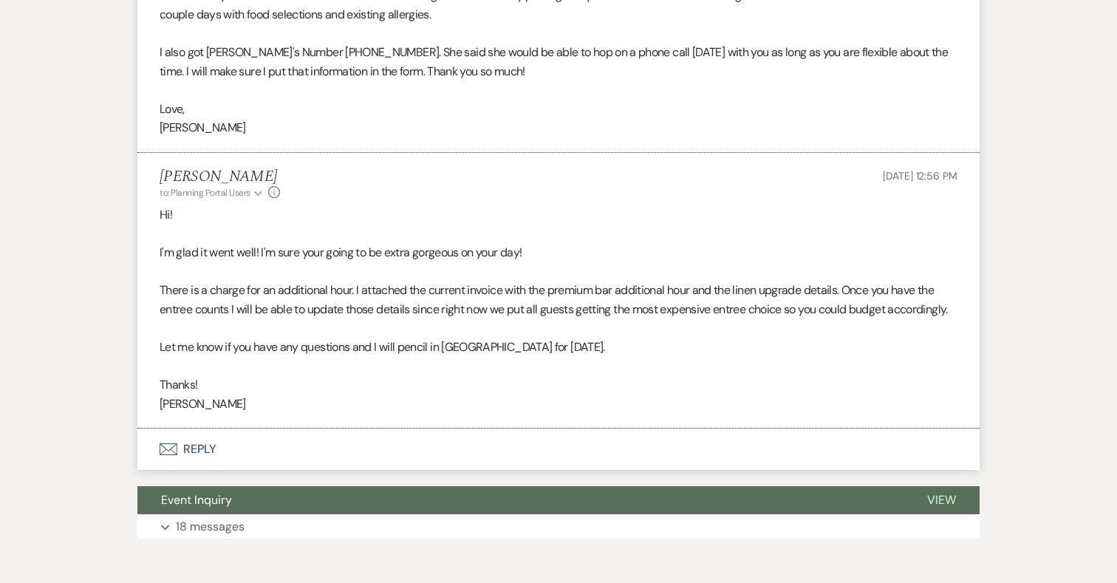
click at [204, 464] on button "Envelope Reply" at bounding box center [558, 449] width 842 height 41
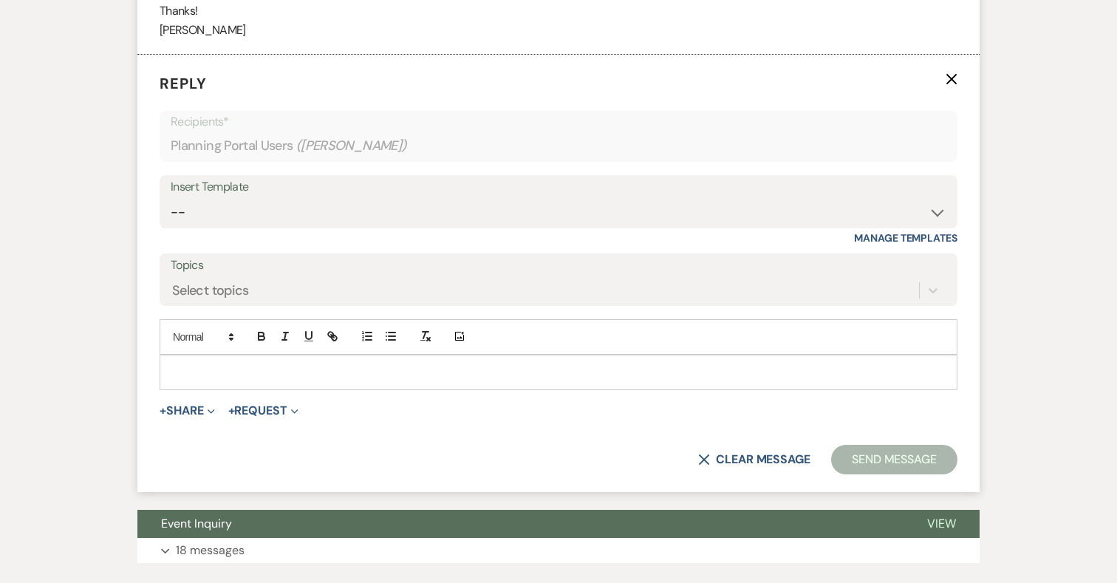
scroll to position [11863, 0]
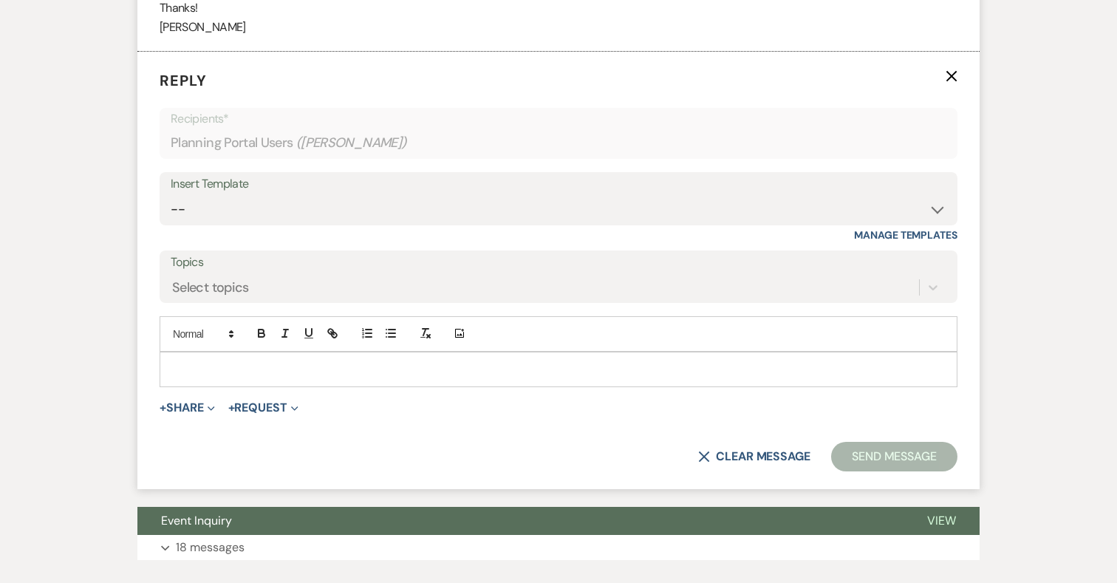
click at [398, 378] on p at bounding box center [558, 369] width 774 height 16
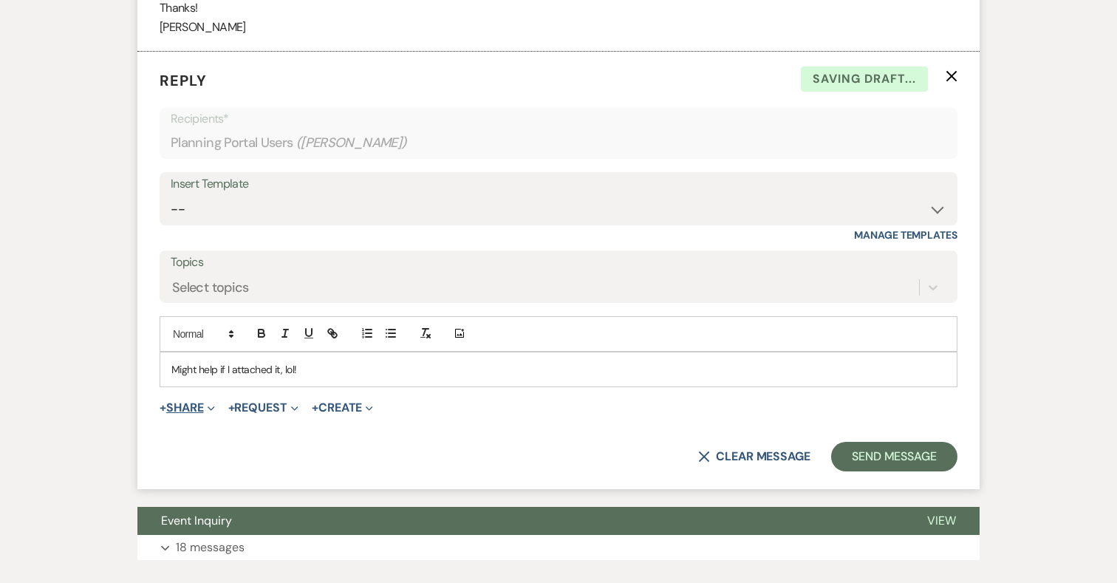
click at [188, 414] on button "+ Share Expand" at bounding box center [187, 408] width 55 height 12
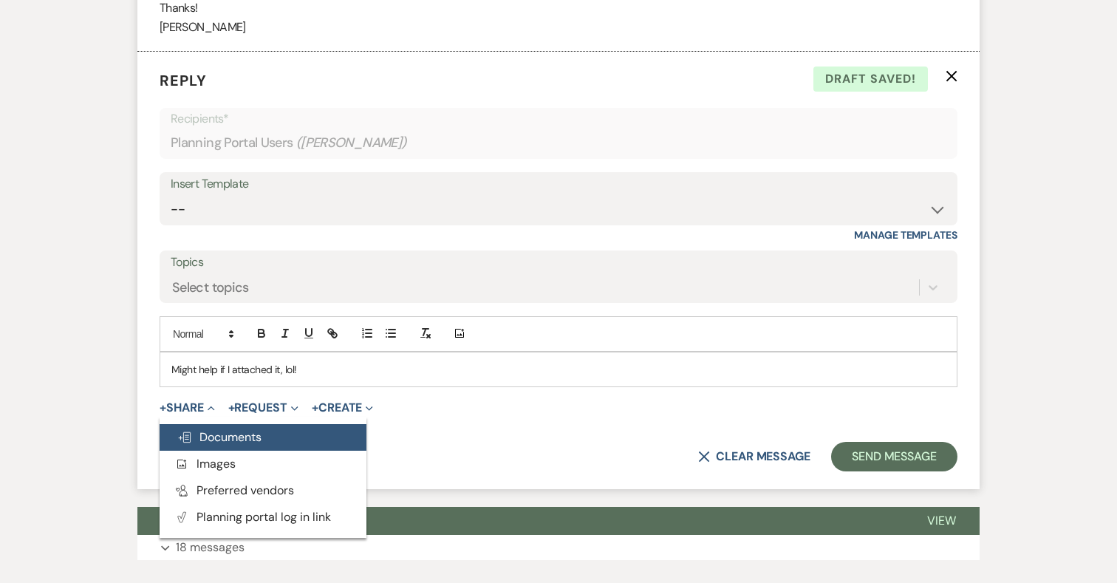
click at [225, 451] on button "Doc Upload Documents" at bounding box center [263, 437] width 207 height 27
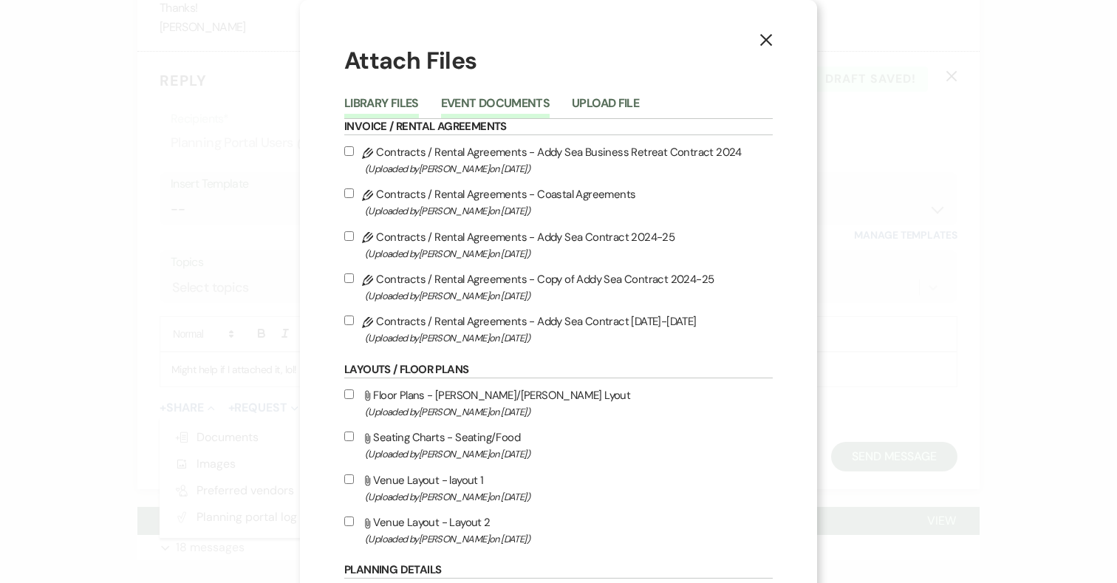
click at [513, 103] on button "Event Documents" at bounding box center [495, 108] width 109 height 21
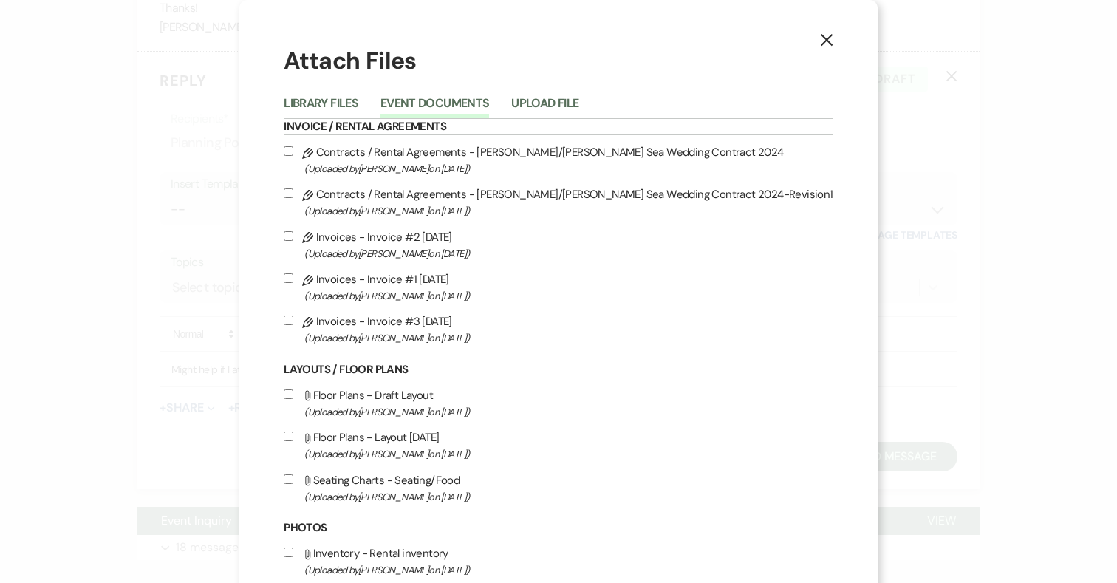
click at [293, 321] on input "Pencil Invoices - Invoice #3 [DATE] (Uploaded by [PERSON_NAME] on [DATE] )" at bounding box center [289, 320] width 10 height 10
checkbox input "true"
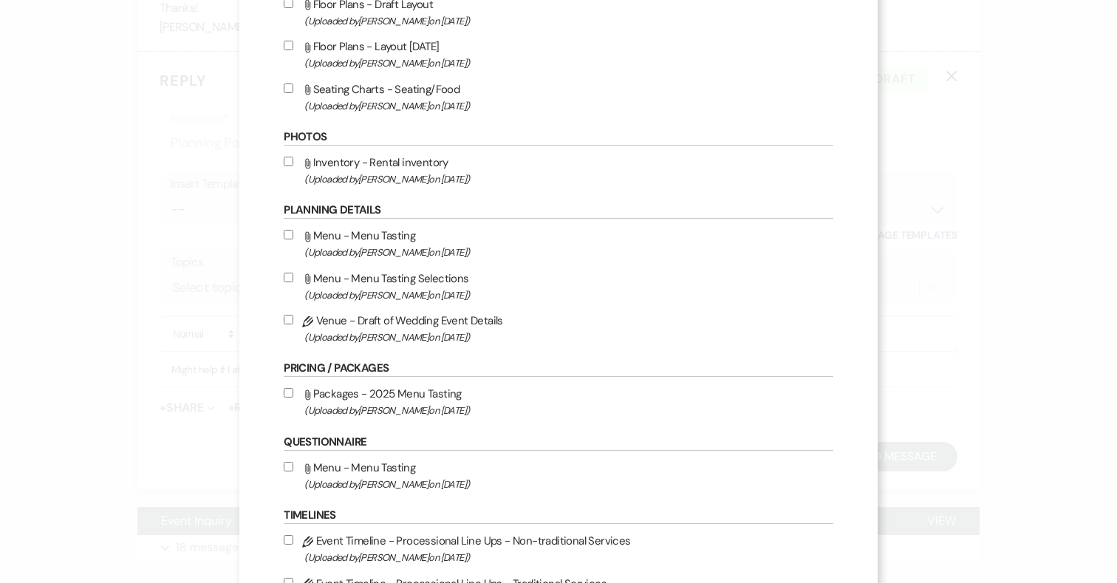
scroll to position [584, 0]
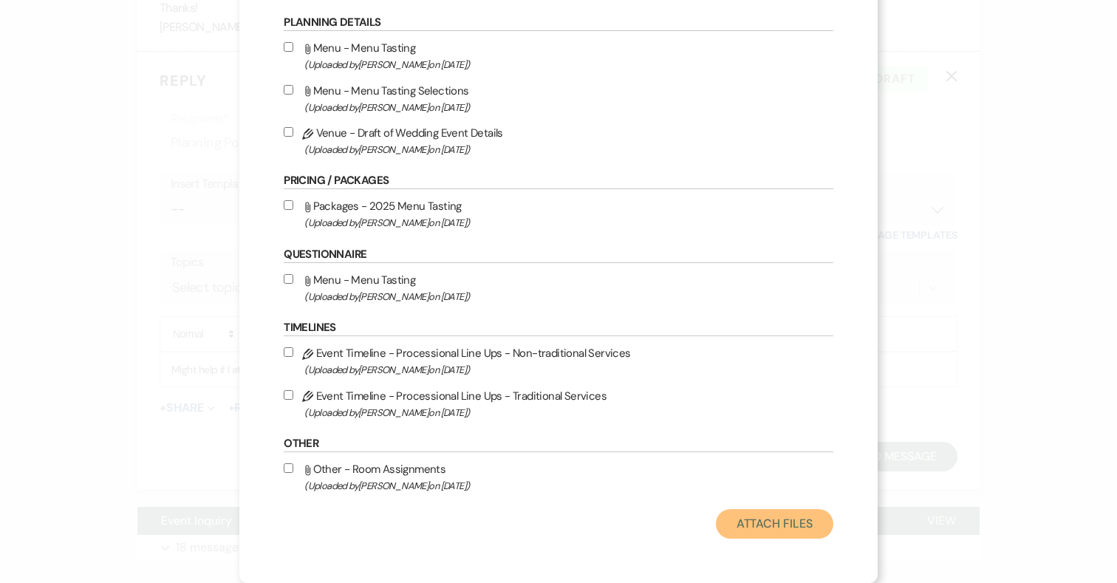
click at [734, 520] on button "Attach Files" at bounding box center [774, 524] width 117 height 30
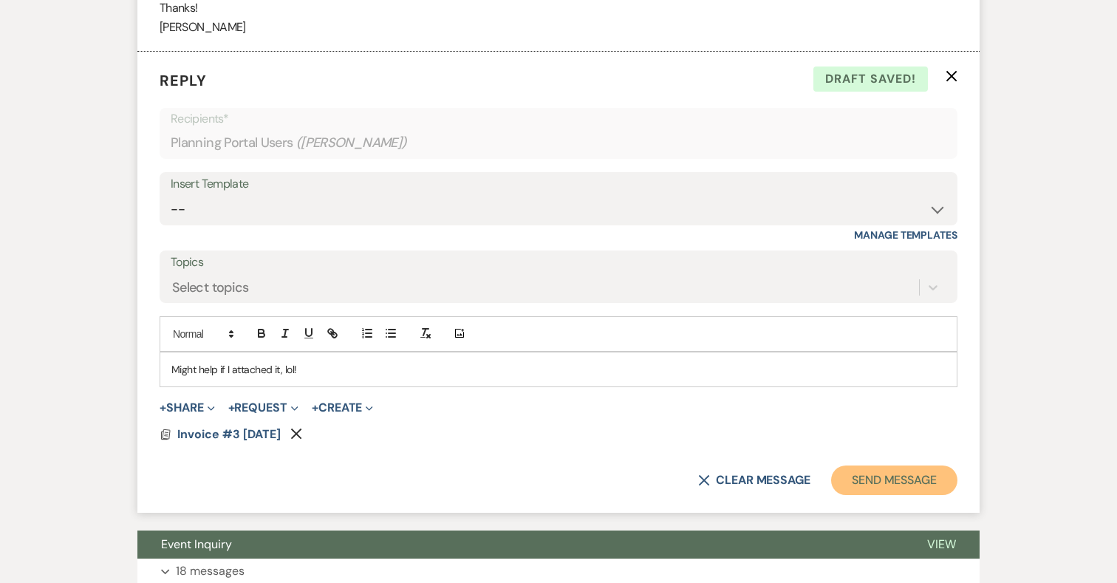
click at [886, 495] on button "Send Message" at bounding box center [894, 480] width 126 height 30
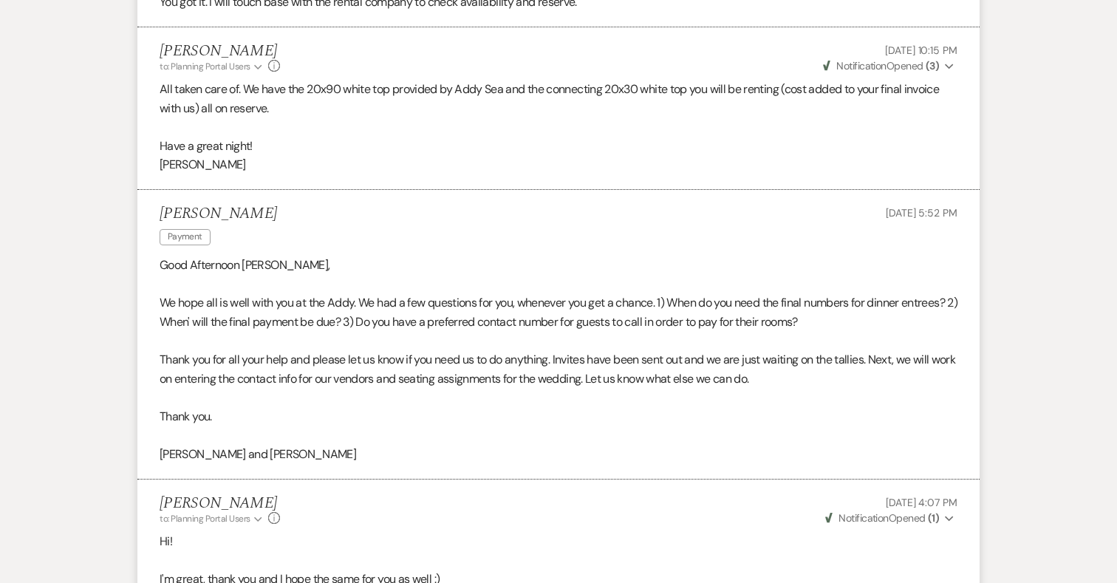
scroll to position [6984, 0]
drag, startPoint x: 278, startPoint y: 215, endPoint x: 132, endPoint y: 215, distance: 146.3
copy h5 "[PERSON_NAME]"
